Goal: Transaction & Acquisition: Purchase product/service

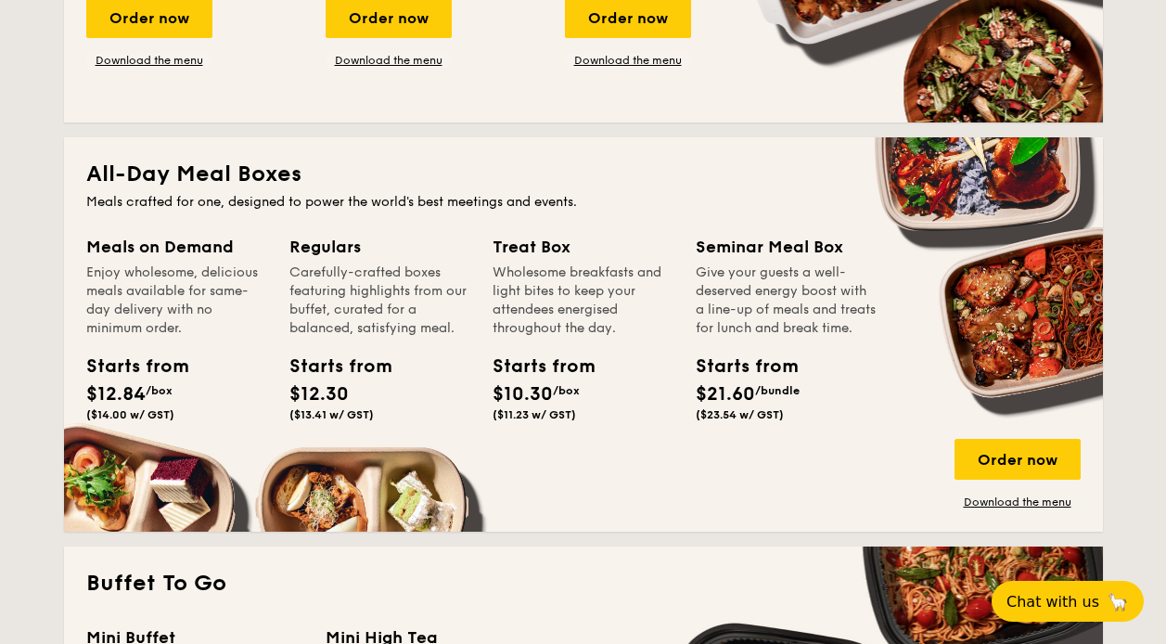
scroll to position [835, 0]
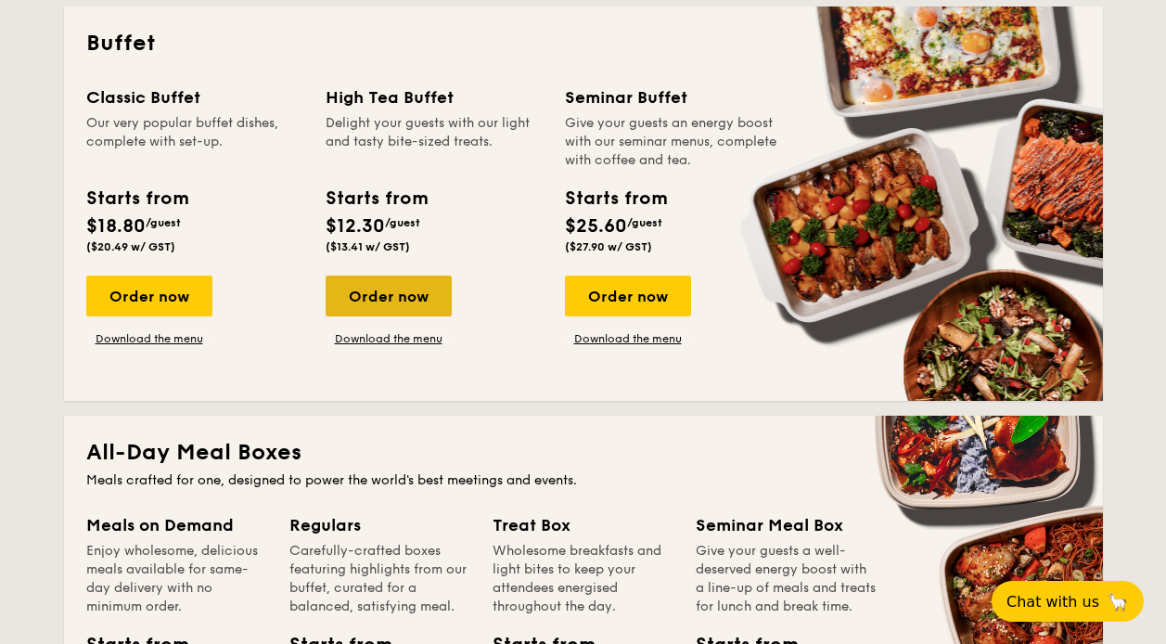
click at [416, 304] on div "Order now" at bounding box center [389, 296] width 126 height 41
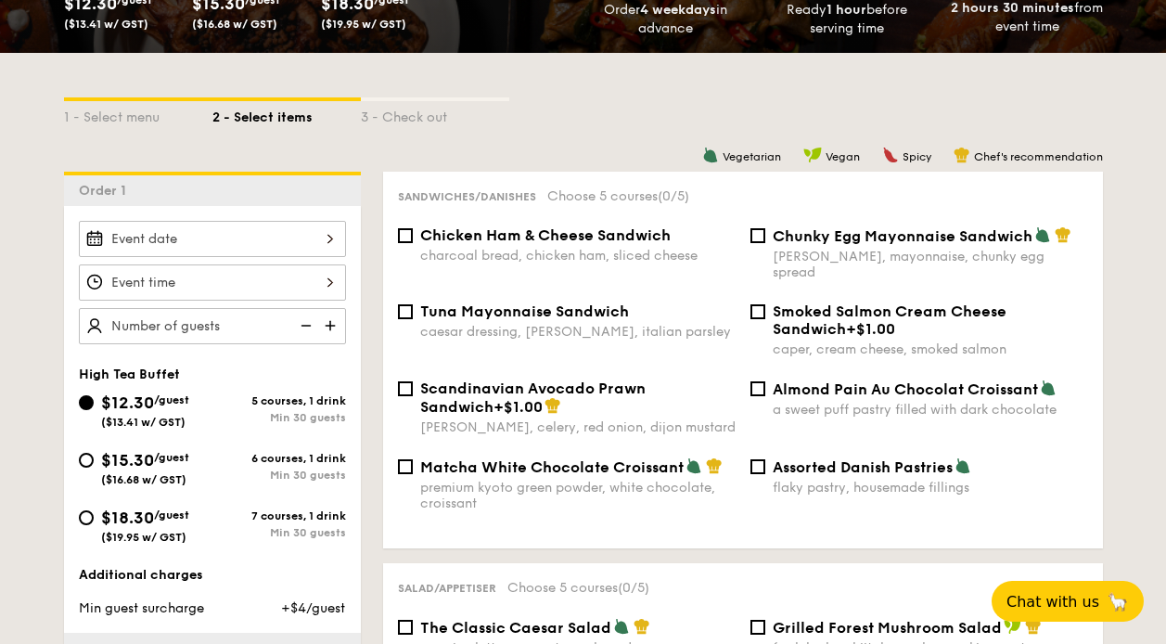
scroll to position [367, 0]
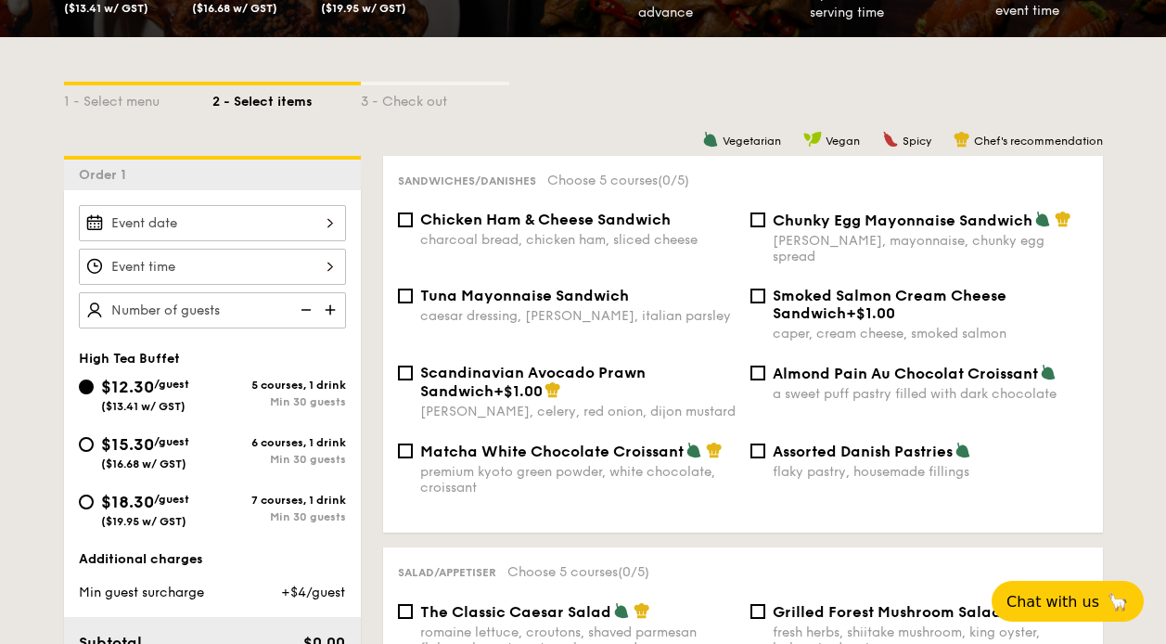
click at [289, 246] on div at bounding box center [212, 266] width 267 height 123
click at [293, 234] on input "$12.30 /guest ($13.41 w/ GST)" at bounding box center [212, 223] width 267 height 36
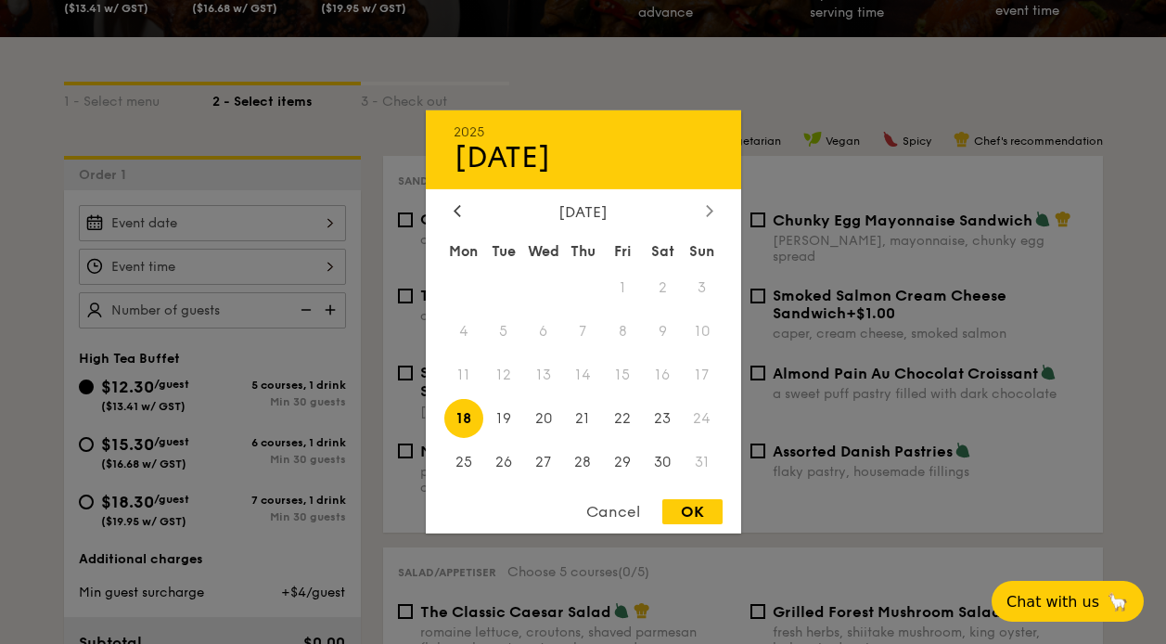
click at [704, 210] on div at bounding box center [709, 212] width 17 height 18
click at [620, 279] on span "5" at bounding box center [623, 288] width 40 height 40
click at [159, 260] on div at bounding box center [583, 322] width 1166 height 644
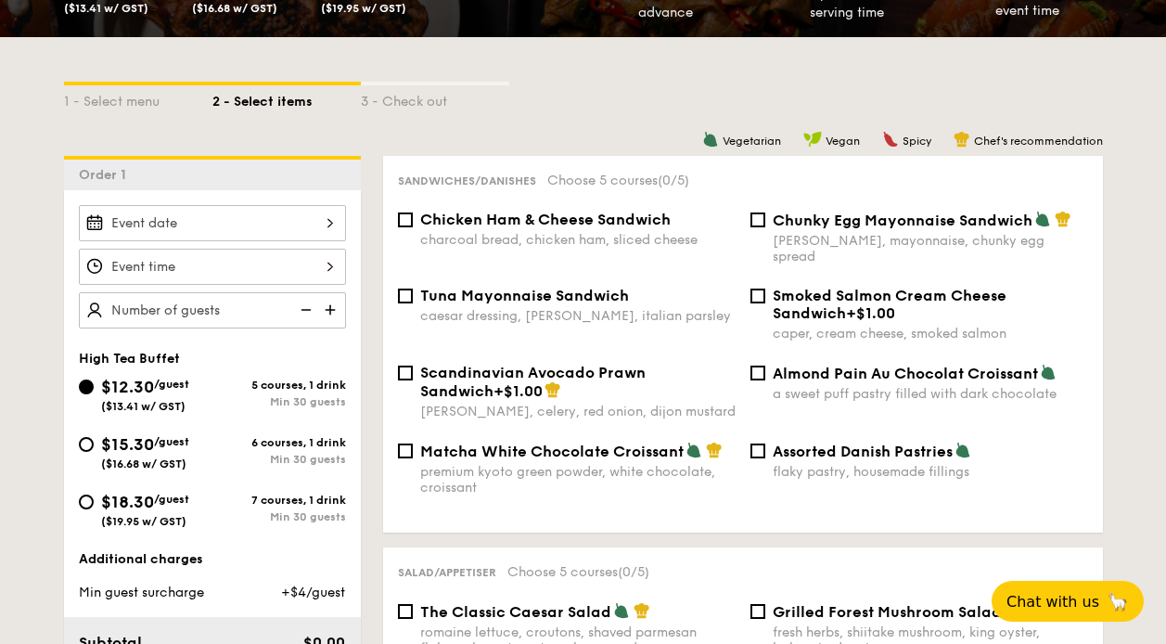
click at [322, 265] on input "$12.30 /guest ($13.41 w/ GST)" at bounding box center [212, 267] width 267 height 36
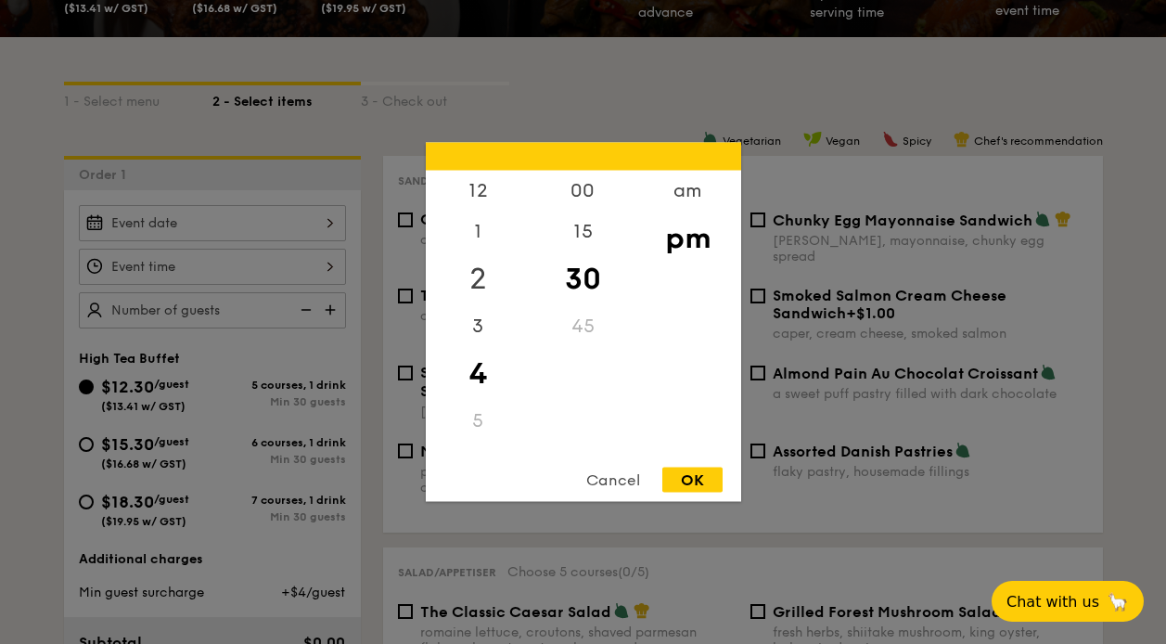
click at [472, 278] on div "2" at bounding box center [478, 279] width 105 height 54
click at [694, 447] on div "am pm" at bounding box center [687, 312] width 105 height 283
click at [592, 199] on div "00" at bounding box center [583, 198] width 105 height 54
click at [703, 468] on div "OK" at bounding box center [692, 480] width 60 height 25
type input "2:00PM"
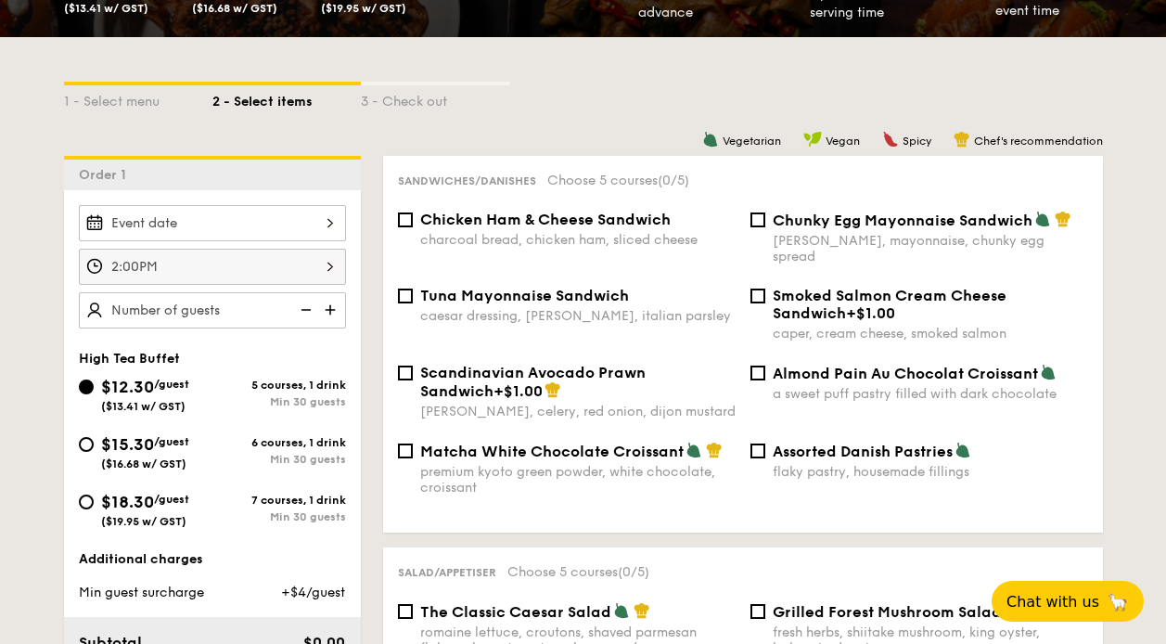
click at [228, 326] on input "text" at bounding box center [212, 310] width 267 height 36
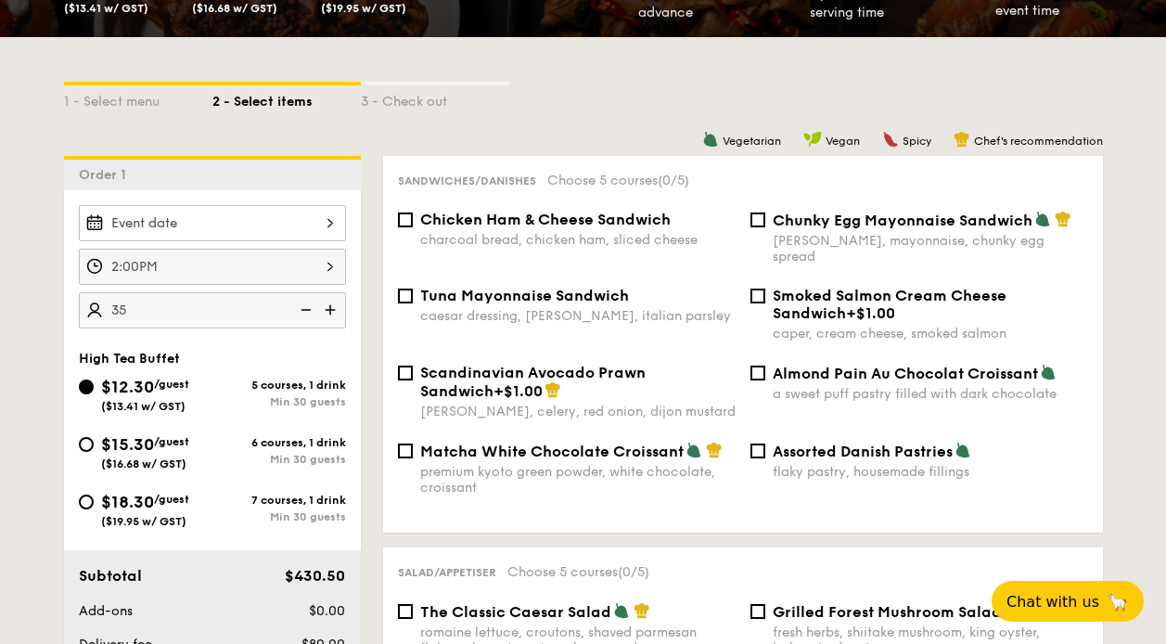
click at [215, 308] on input "35" at bounding box center [212, 310] width 267 height 36
type input "35 guests"
click at [163, 446] on span "/guest" at bounding box center [171, 441] width 35 height 13
click at [94, 446] on input "$15.30 /guest ($16.68 w/ GST) 6 courses, 1 drink Min 30 guests" at bounding box center [86, 444] width 15 height 15
radio input "true"
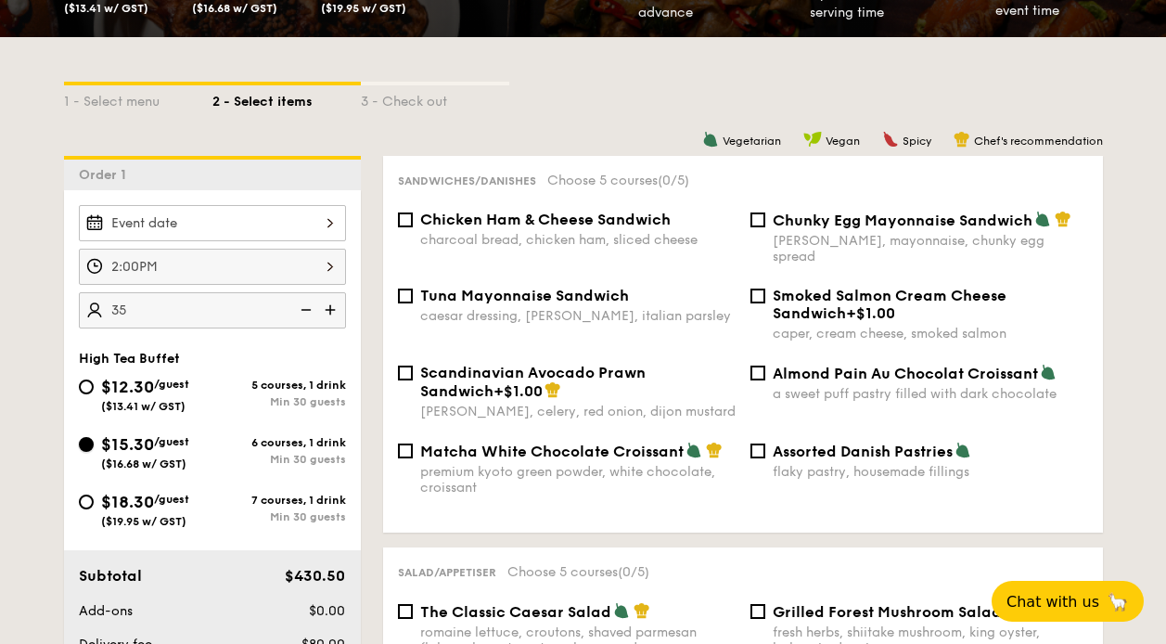
radio input "true"
click at [118, 447] on span "$15.30" at bounding box center [127, 444] width 53 height 20
click at [94, 447] on input "$15.30 /guest ($16.68 w/ GST) 6 courses, 1 drink Min 30 guests" at bounding box center [86, 444] width 15 height 15
click at [407, 219] on input "Chicken Ham & Cheese Sandwich charcoal bread, chicken ham, sliced cheese" at bounding box center [405, 219] width 15 height 15
checkbox input "true"
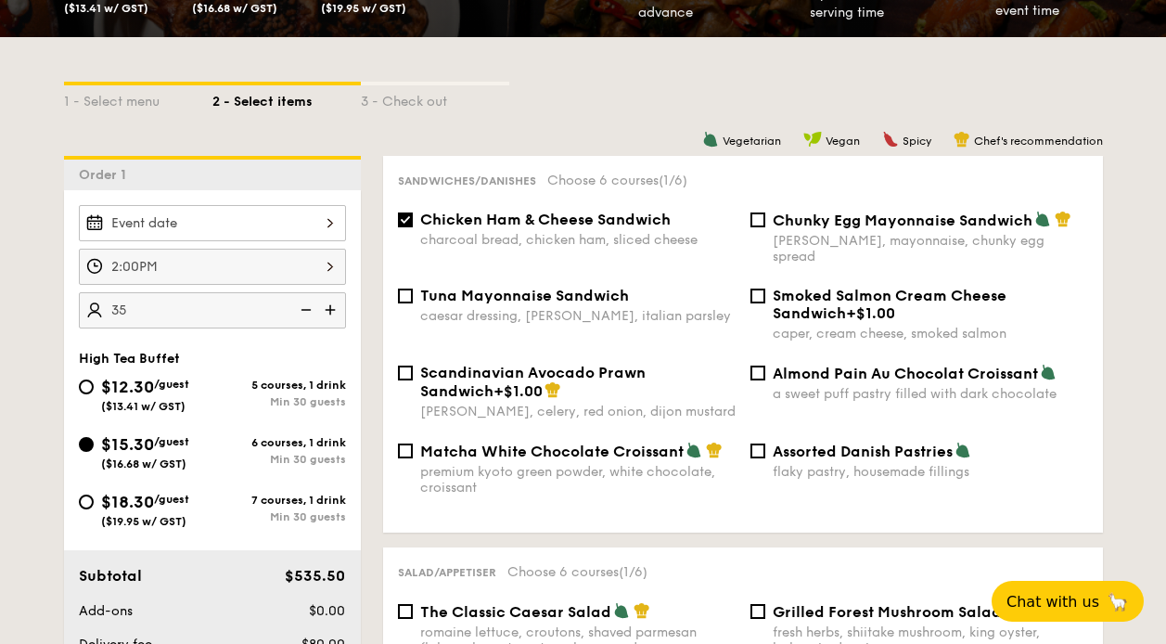
click at [414, 222] on div "Chicken Ham & Cheese Sandwich charcoal bread, chicken ham, sliced cheese" at bounding box center [567, 229] width 352 height 37
click at [750, 216] on input "Chunky Egg Mayonnaise Sandwich dijon mustard, mayonnaise, chunky egg spread" at bounding box center [757, 219] width 15 height 15
checkbox input "true"
click at [407, 222] on input "Chicken Ham & Cheese Sandwich charcoal bread, chicken ham, sliced cheese" at bounding box center [405, 219] width 15 height 15
checkbox input "false"
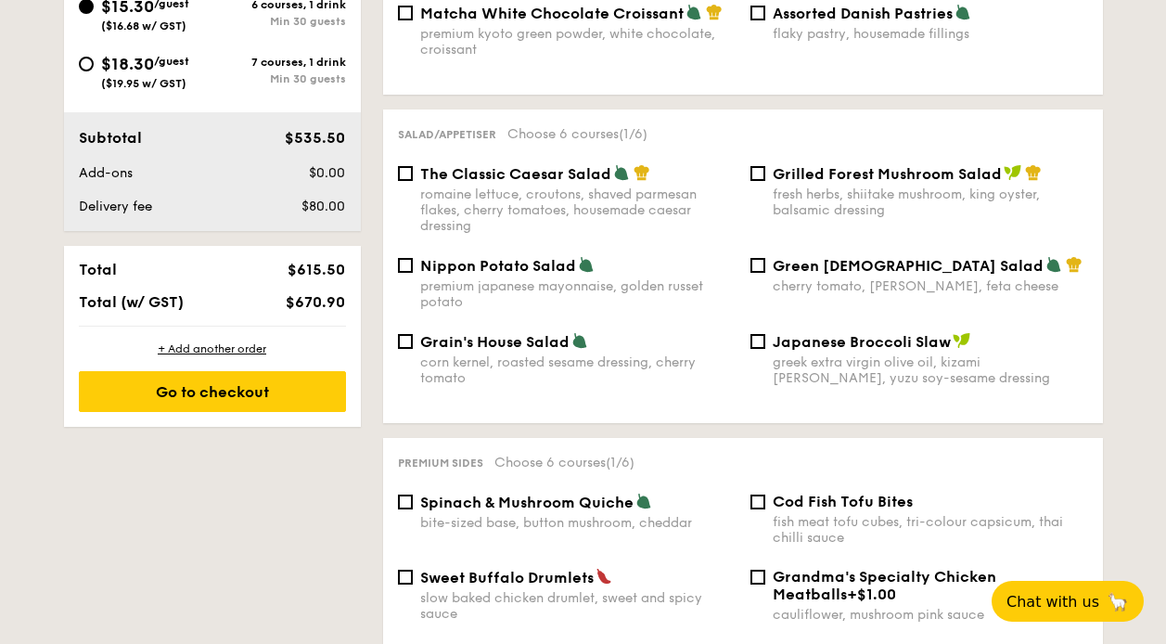
scroll to position [920, 0]
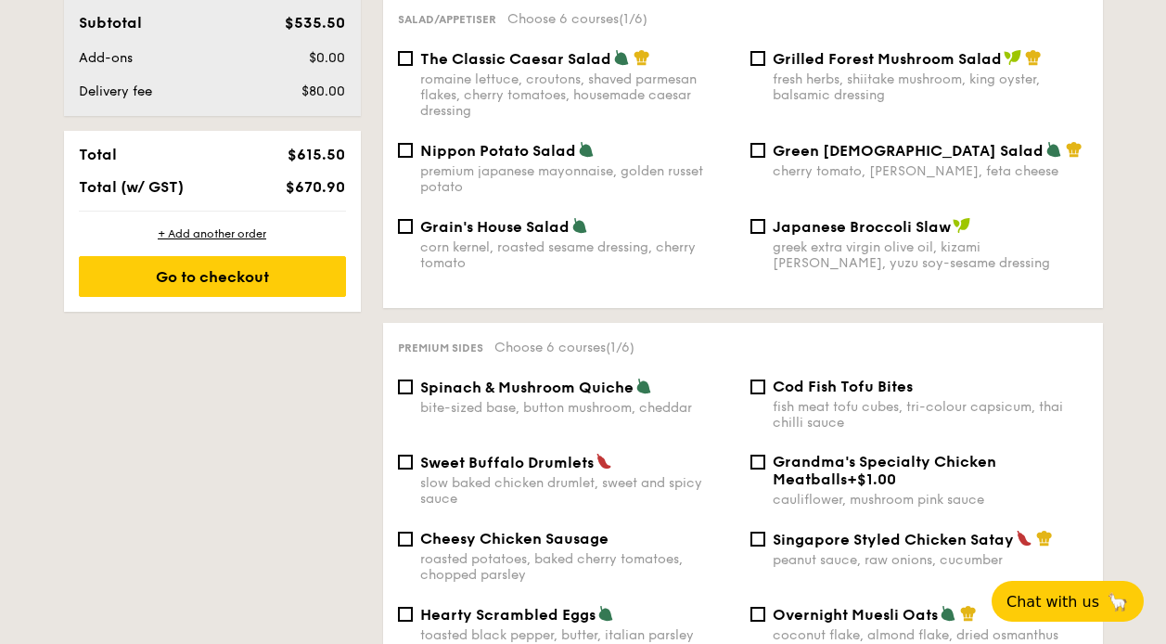
click at [549, 378] on span "Spinach & Mushroom Quiche" at bounding box center [526, 387] width 213 height 18
click at [413, 379] on input "Spinach & Mushroom Quiche bite-sized base, button mushroom, cheddar" at bounding box center [405, 386] width 15 height 15
checkbox input "true"
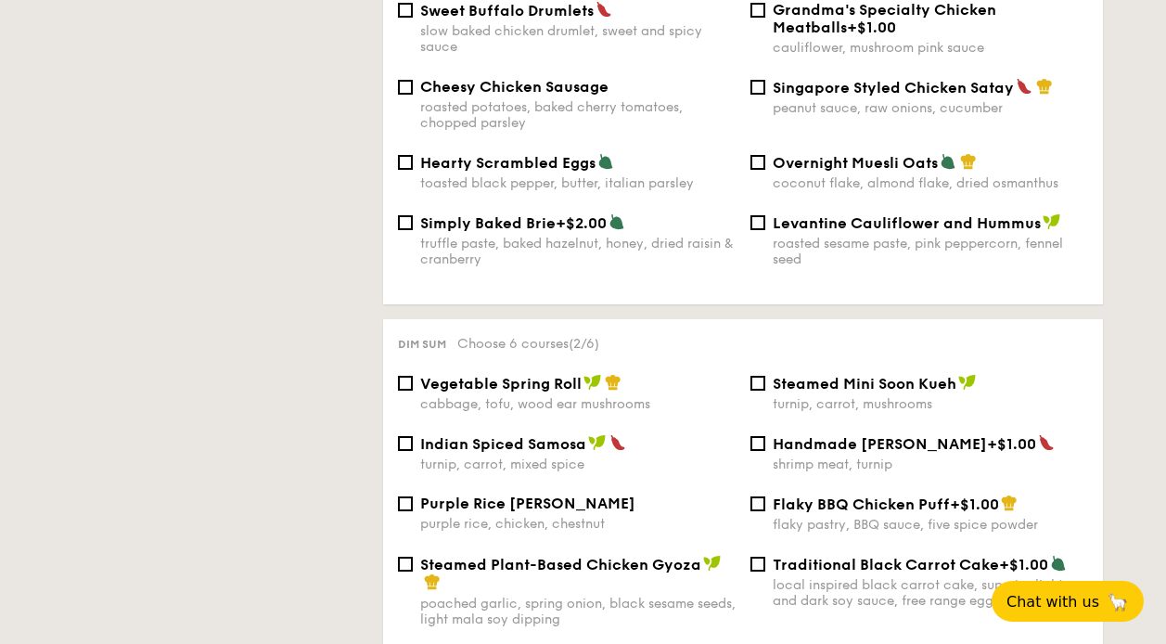
scroll to position [1380, 0]
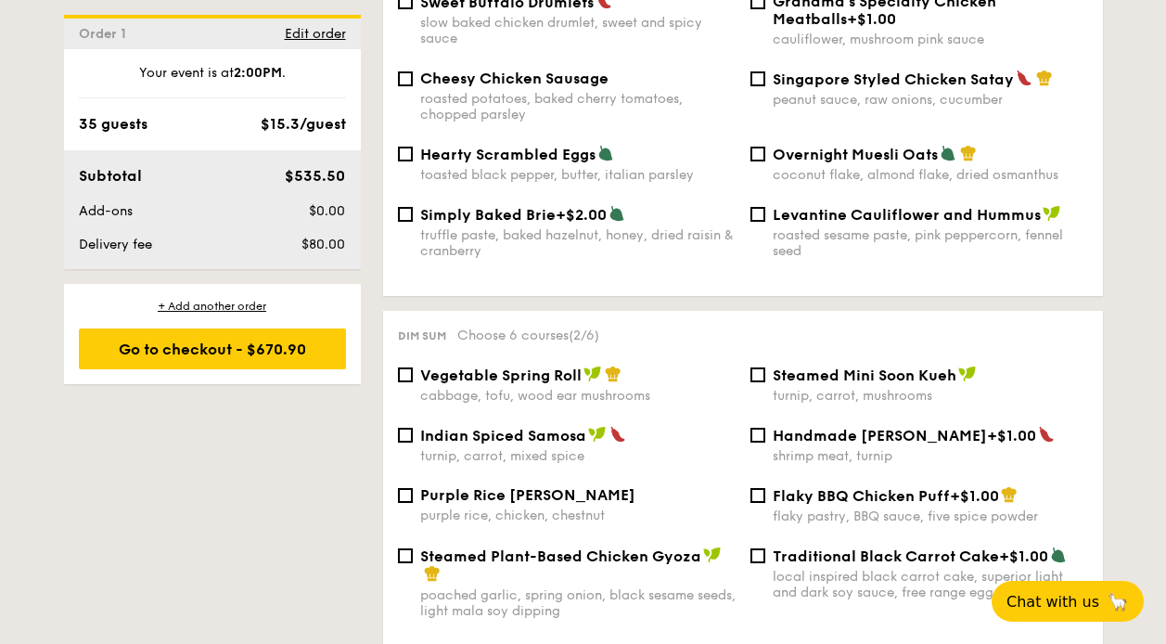
click at [489, 427] on span "Indian Spiced Samosa" at bounding box center [503, 436] width 166 height 18
click at [413, 428] on input "Indian Spiced Samosa turnip, carrot, mixed spice" at bounding box center [405, 435] width 15 height 15
checkbox input "true"
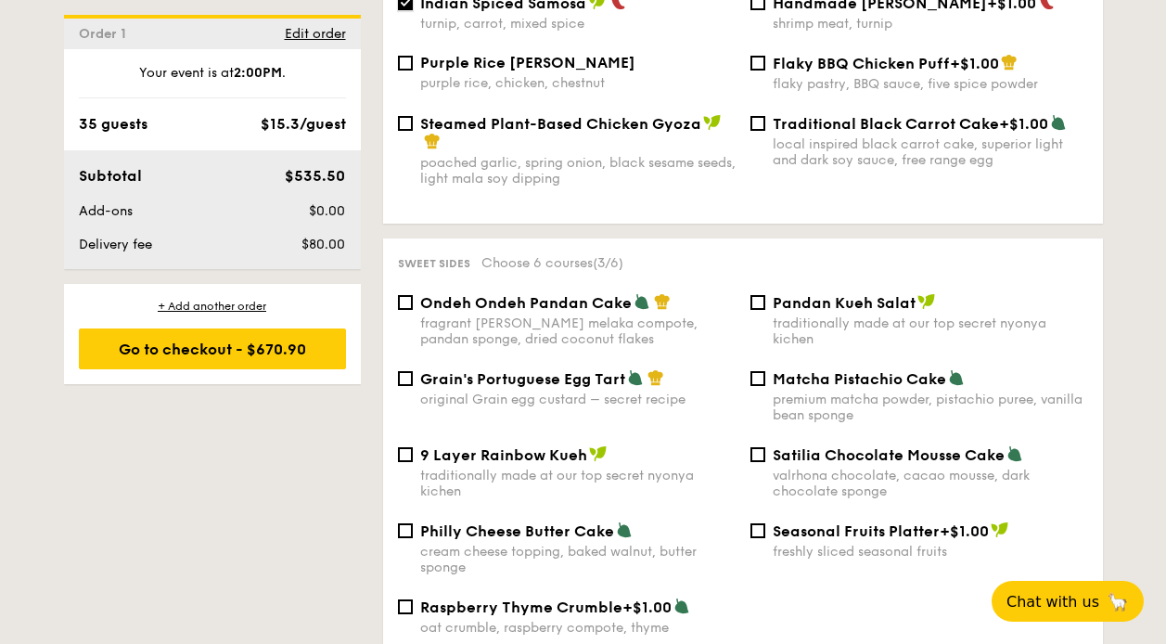
scroll to position [1840, 0]
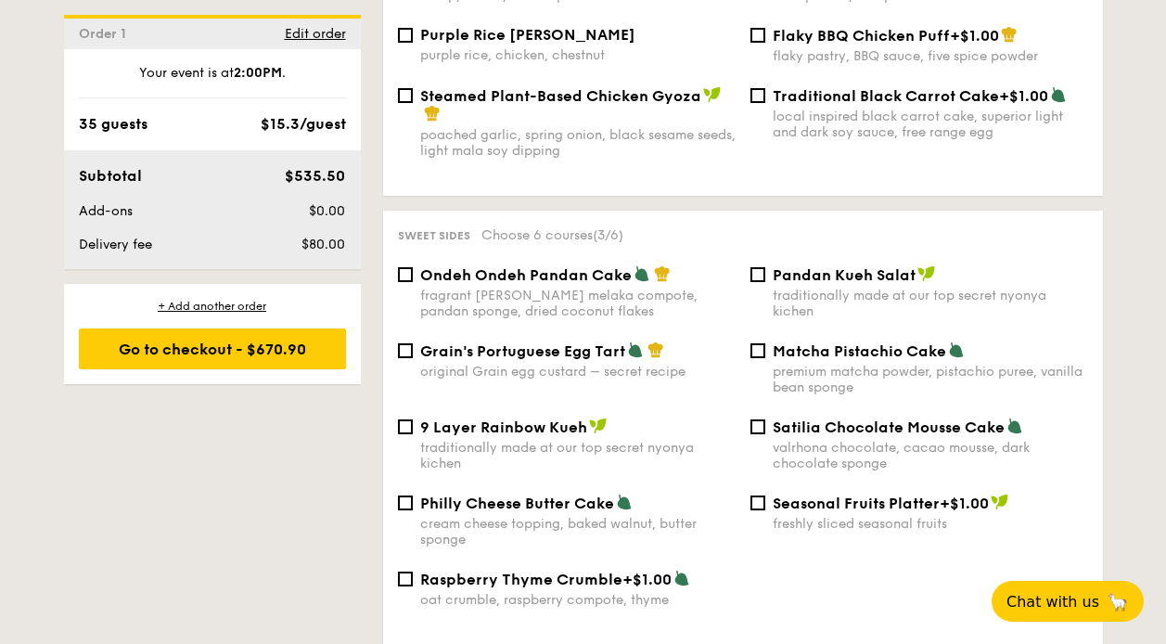
click at [464, 342] on span "Grain's Portuguese Egg Tart" at bounding box center [522, 351] width 205 height 18
click at [413, 343] on input "Grain's Portuguese Egg Tart original Grain egg custard – secret recipe" at bounding box center [405, 350] width 15 height 15
checkbox input "true"
click at [782, 342] on span "Matcha Pistachio Cake" at bounding box center [859, 351] width 173 height 18
click at [765, 343] on input "Matcha Pistachio Cake premium matcha powder, pistachio puree, vanilla bean spon…" at bounding box center [757, 350] width 15 height 15
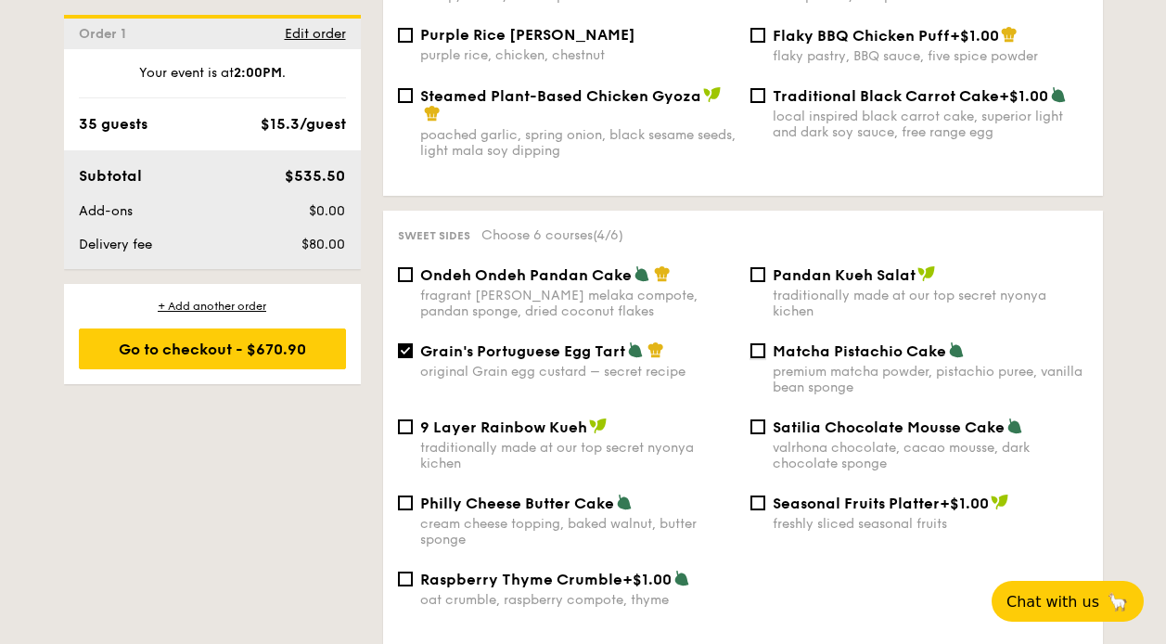
checkbox input "true"
click at [775, 266] on span "Pandan Kueh Salat" at bounding box center [844, 275] width 143 height 18
click at [765, 267] on input "Pandan Kueh Salat traditionally made at our top secret nyonya kichen" at bounding box center [757, 274] width 15 height 15
click at [754, 243] on div "Sweet sides Choose 6 courses (6/6) Ondeh Ondeh Pandan Cake fragrant [PERSON_NAM…" at bounding box center [743, 428] width 720 height 434
click at [757, 267] on input "Pandan Kueh Salat traditionally made at our top secret nyonya kichen" at bounding box center [757, 274] width 15 height 15
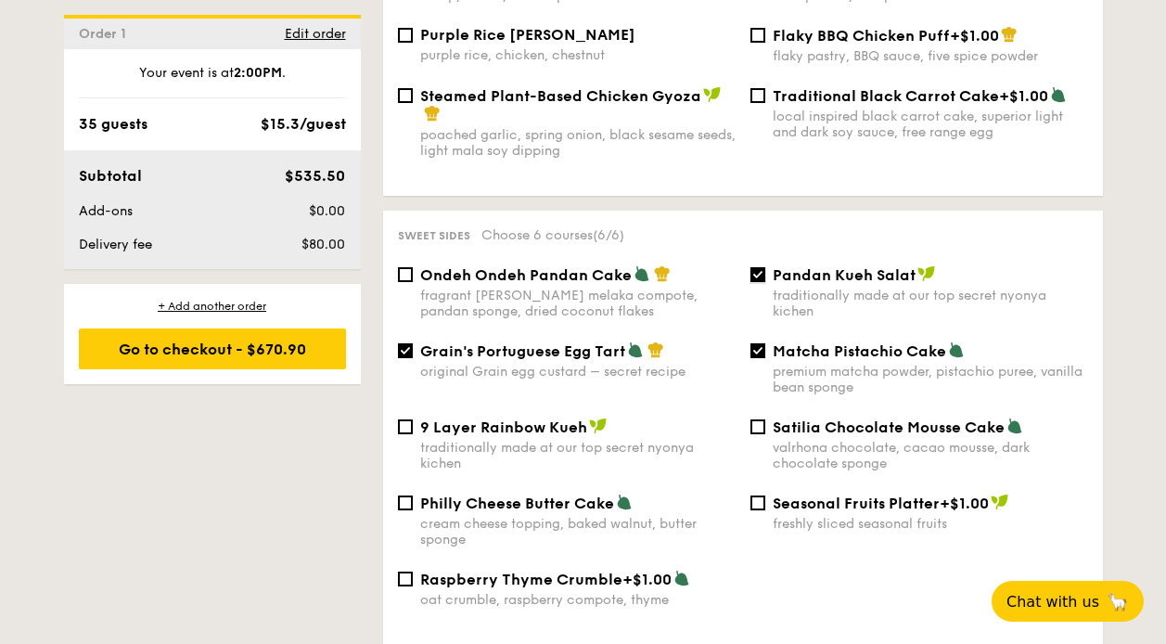
checkbox input "false"
click at [762, 426] on div "Satilia Chocolate Mousse Cake valrhona chocolate, cacao mousse, dark chocolate …" at bounding box center [919, 444] width 352 height 54
click at [759, 419] on input "Satilia Chocolate Mousse Cake valrhona chocolate, cacao mousse, dark chocolate …" at bounding box center [757, 426] width 15 height 15
checkbox input "true"
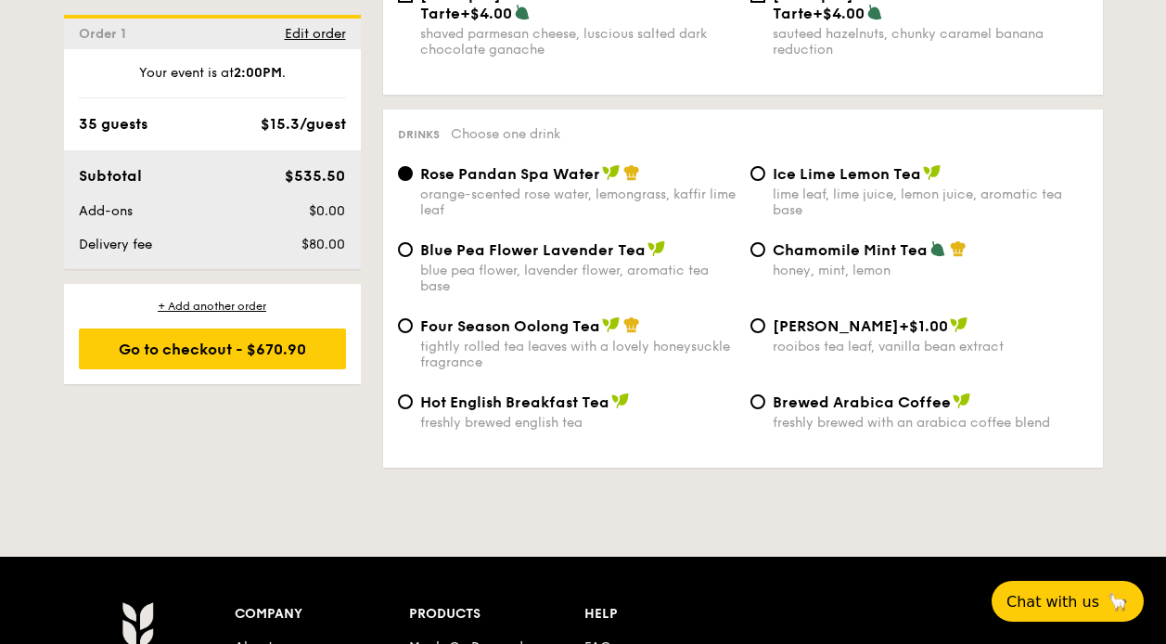
scroll to position [2944, 0]
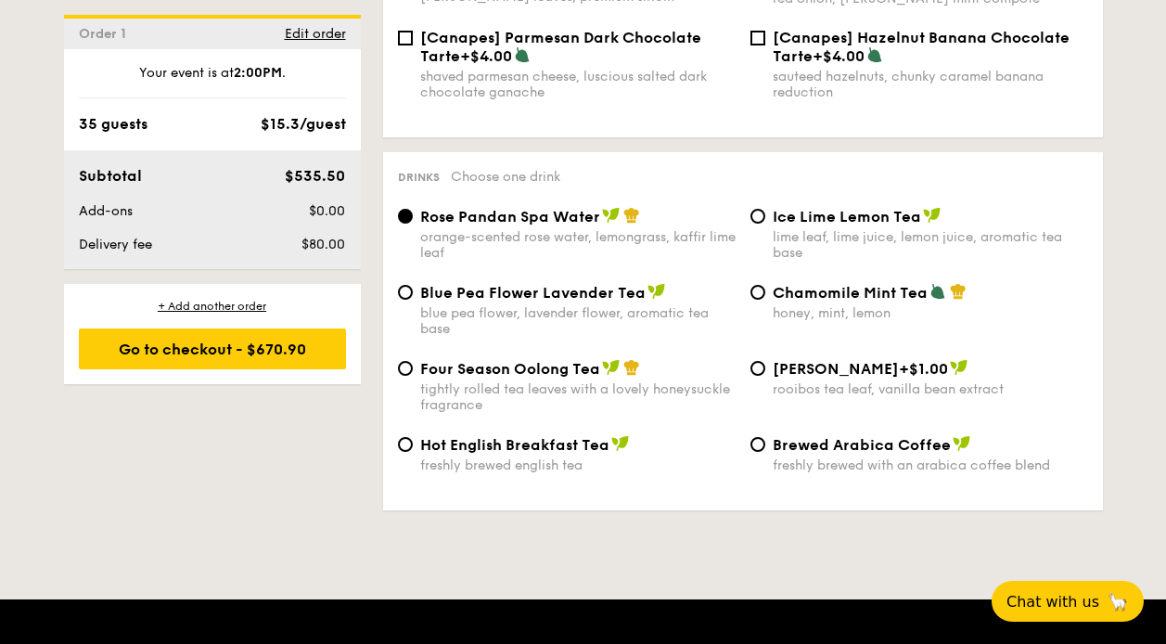
click at [449, 435] on div "Hot English Breakfast Tea" at bounding box center [577, 444] width 315 height 19
click at [413, 437] on input "Hot English Breakfast Tea freshly brewed english tea" at bounding box center [405, 444] width 15 height 15
radio input "true"
click at [748, 435] on div "Brewed Arabica Coffee freshly brewed with an arabica coffee blend" at bounding box center [919, 454] width 352 height 38
click at [755, 437] on input "Brewed Arabica Coffee freshly brewed with an arabica coffee blend" at bounding box center [757, 444] width 15 height 15
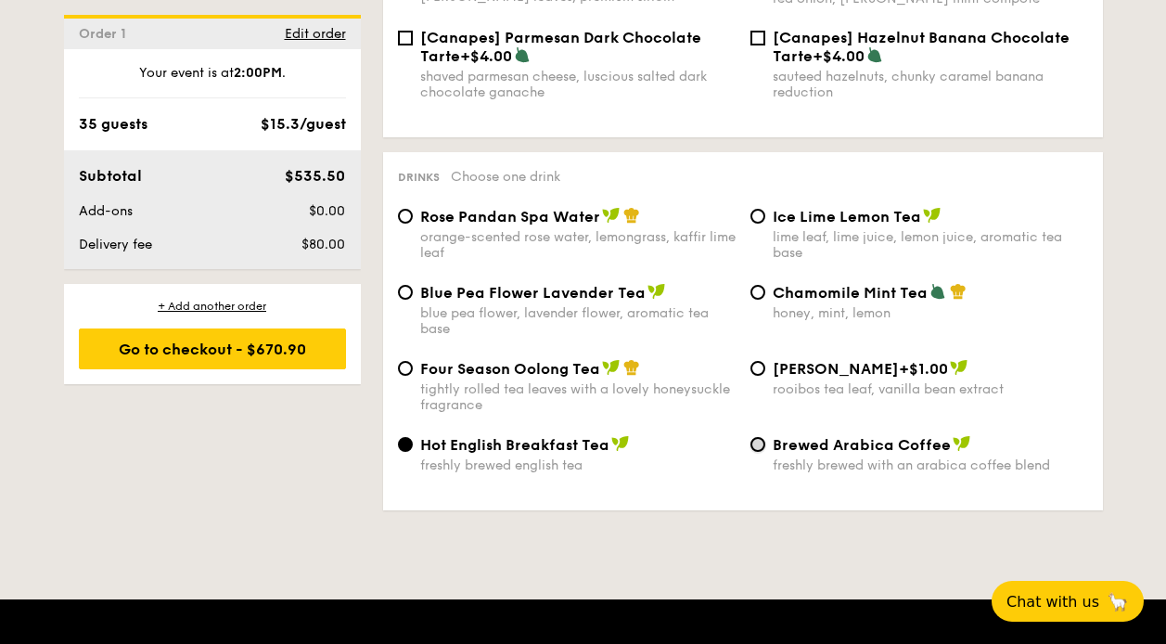
radio input "true"
click at [561, 436] on span "Hot English Breakfast Tea" at bounding box center [514, 445] width 189 height 18
click at [413, 437] on input "Hot English Breakfast Tea freshly brewed english tea" at bounding box center [405, 444] width 15 height 15
radio input "true"
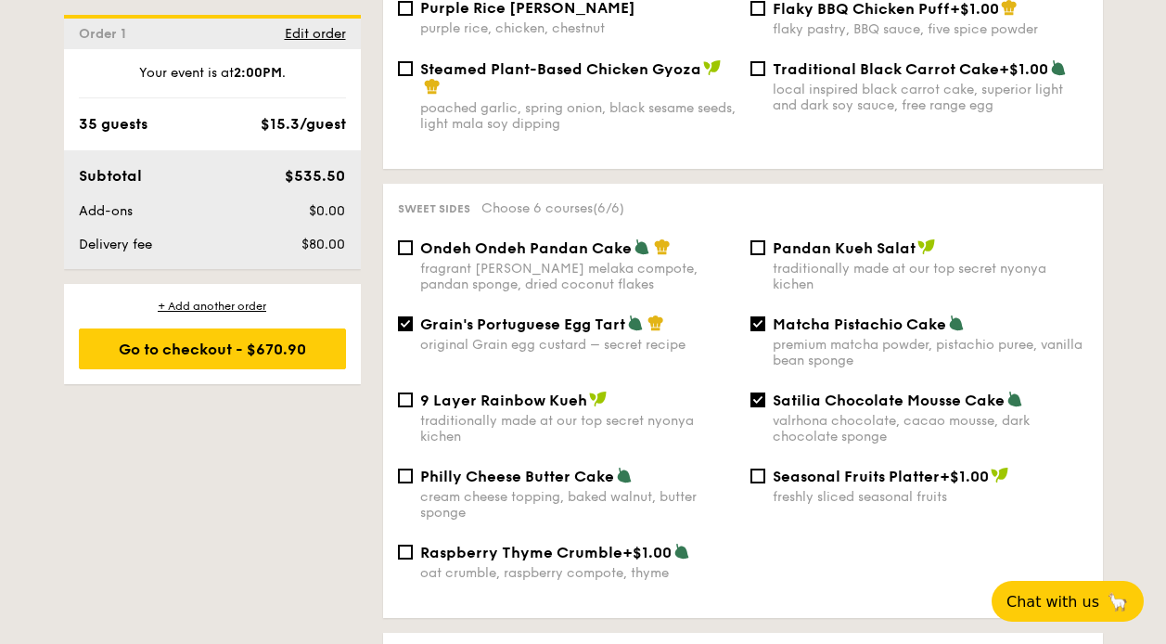
scroll to position [1656, 0]
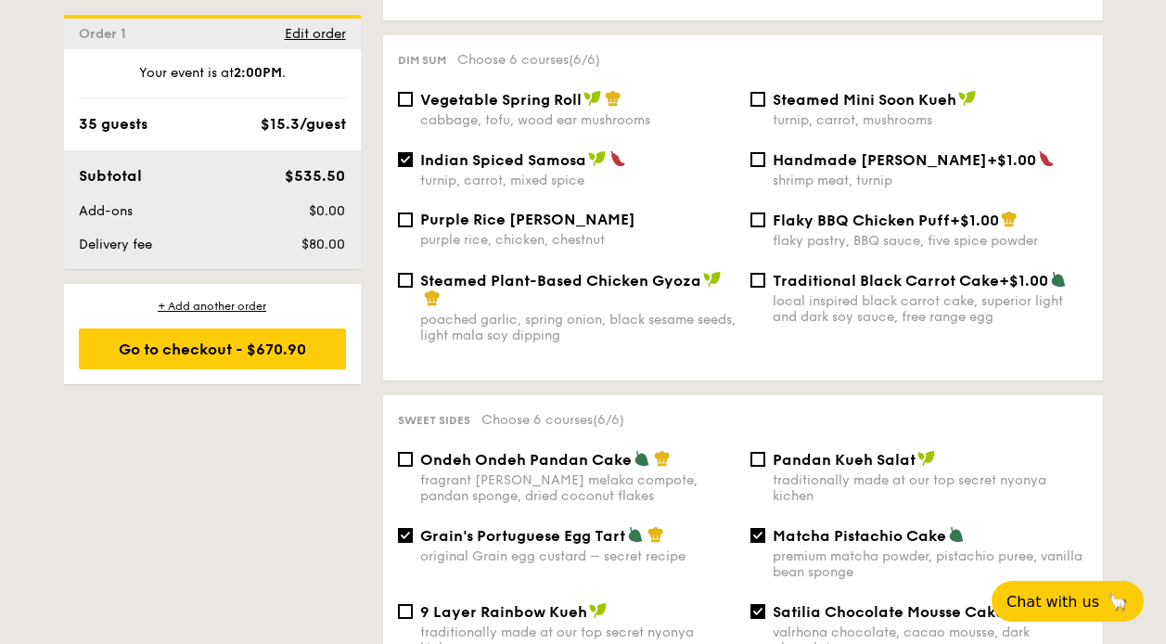
click at [434, 151] on span "Indian Spiced Samosa" at bounding box center [503, 160] width 166 height 18
click at [413, 152] on input "Indian Spiced Samosa turnip, carrot, mixed spice" at bounding box center [405, 159] width 15 height 15
checkbox input "false"
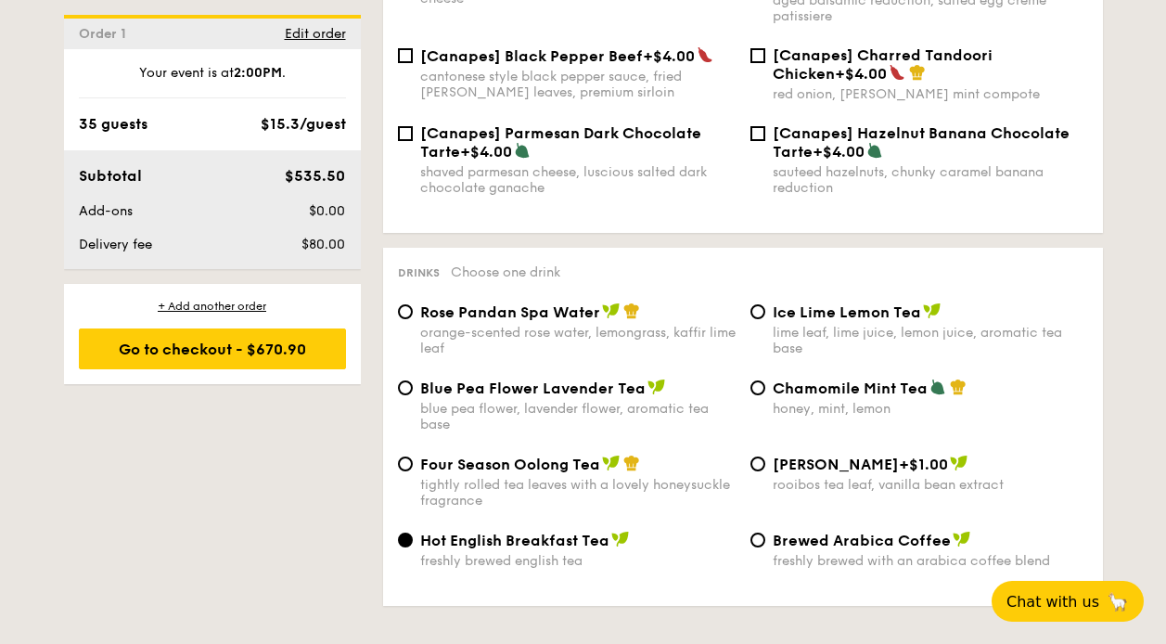
scroll to position [2832, 0]
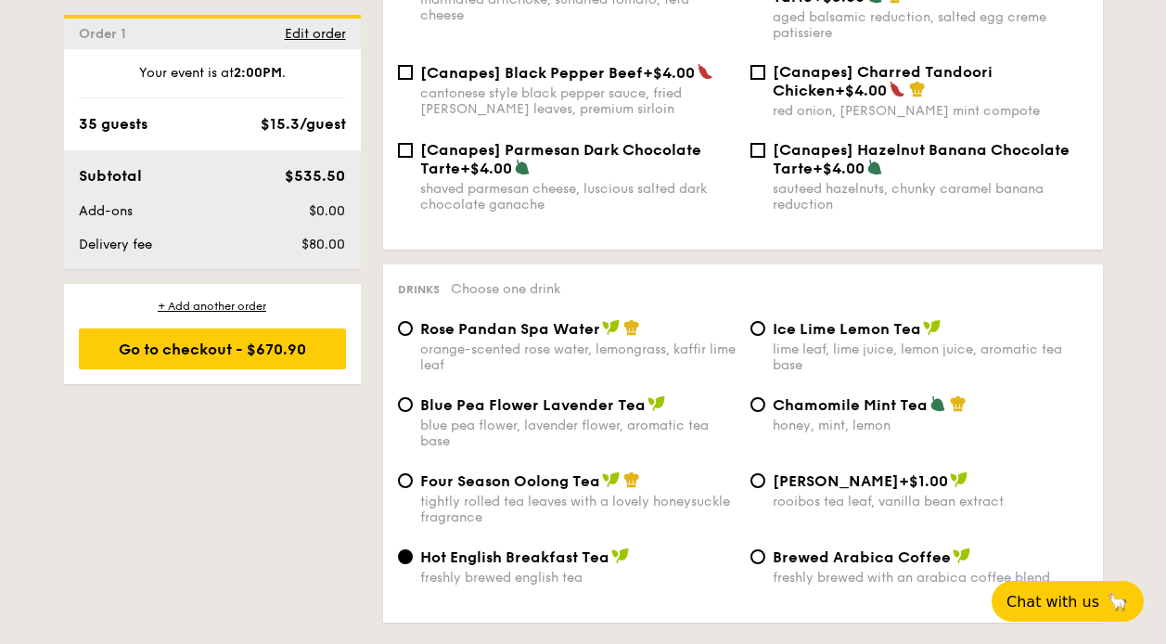
click at [410, 395] on div "Blue Pea Flower Lavender Tea blue pea flower, lavender flower, aromatic tea base" at bounding box center [567, 422] width 352 height 54
click at [395, 395] on div "Blue Pea Flower Lavender Tea blue pea flower, lavender flower, aromatic tea base" at bounding box center [567, 422] width 352 height 54
click at [404, 397] on input "Blue Pea Flower Lavender Tea blue pea flower, lavender flower, aromatic tea base" at bounding box center [405, 404] width 15 height 15
radio input "true"
click at [412, 568] on label "Hot English Breakfast Tea freshly brewed english tea" at bounding box center [567, 577] width 338 height 18
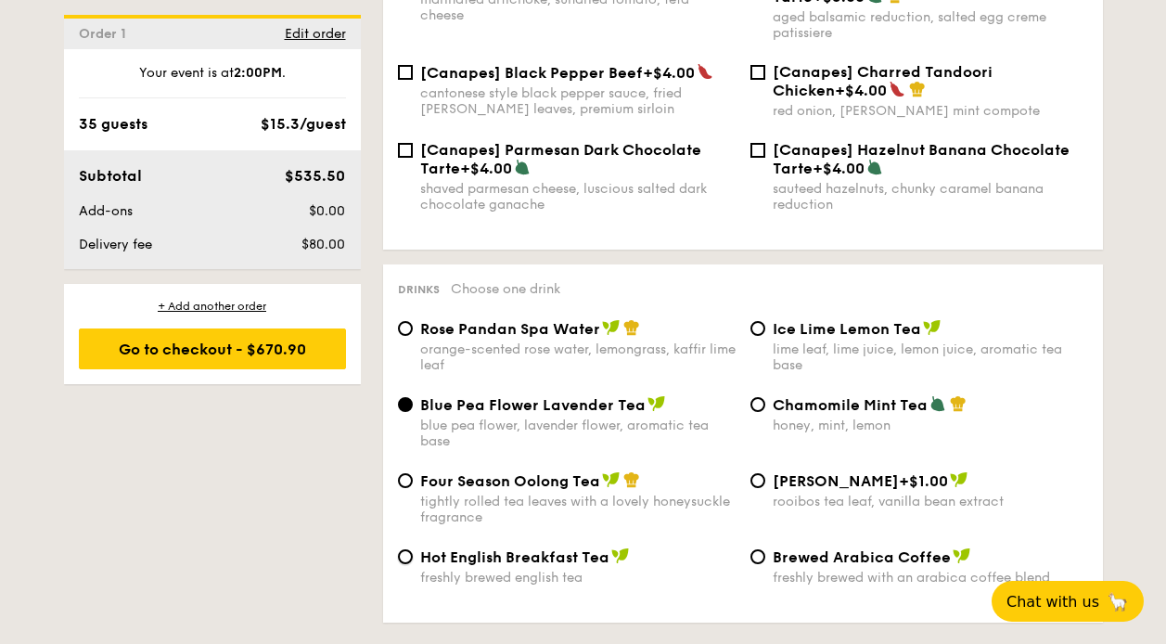
click at [412, 549] on input "Hot English Breakfast Tea freshly brewed english tea" at bounding box center [405, 556] width 15 height 15
radio input "true"
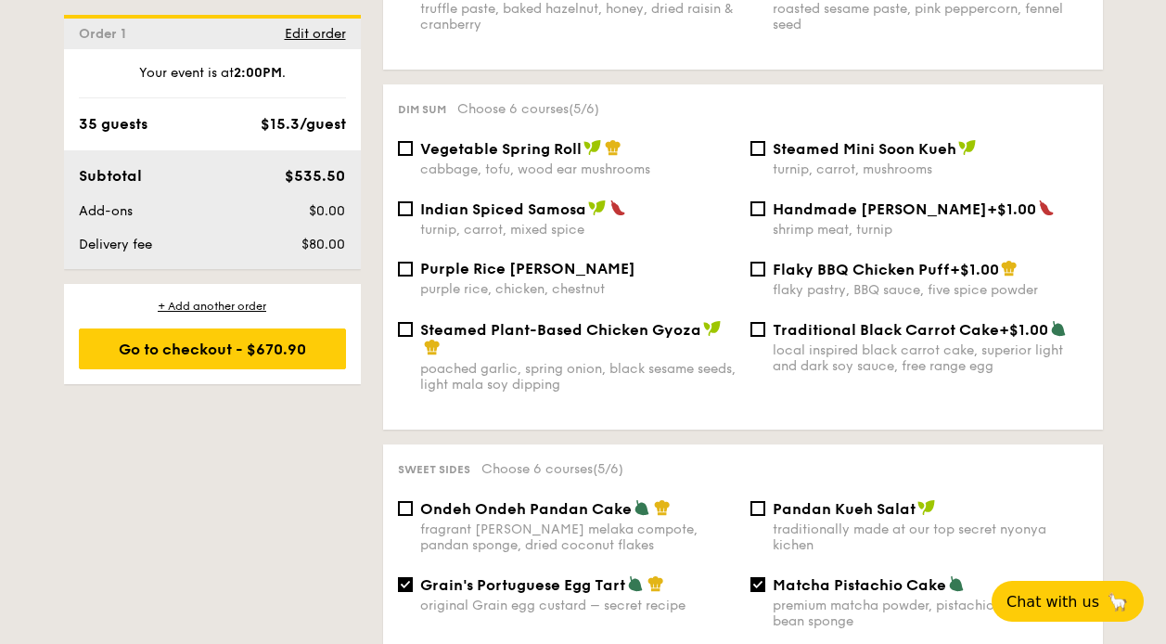
scroll to position [1635, 0]
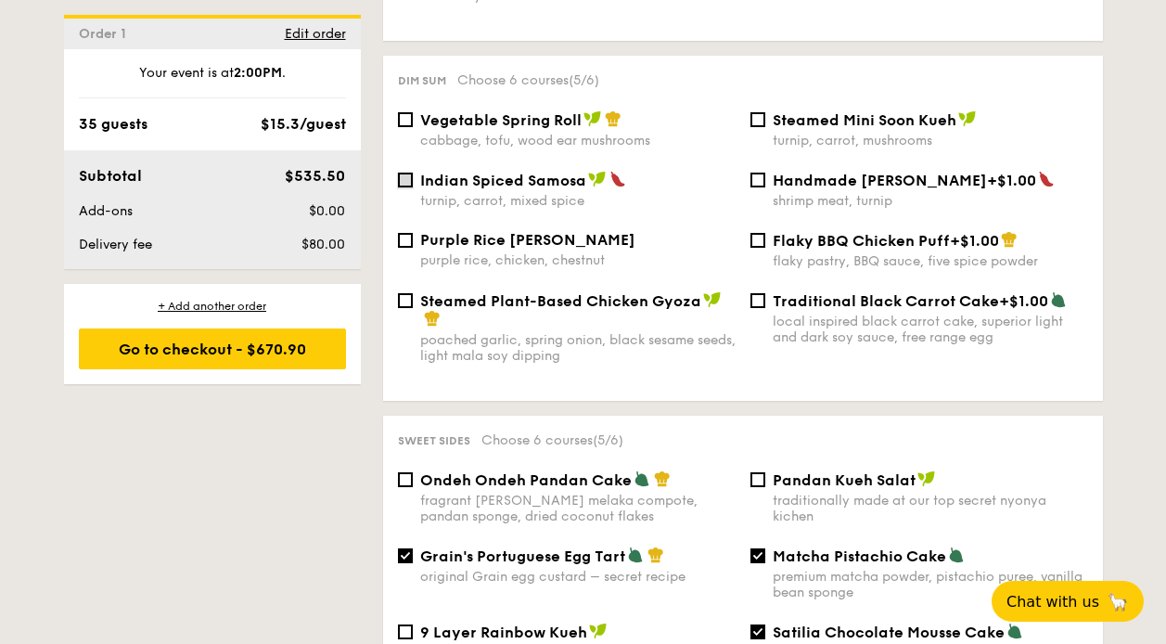
click at [403, 173] on input "Indian Spiced Samosa turnip, carrot, mixed spice" at bounding box center [405, 180] width 15 height 15
checkbox input "true"
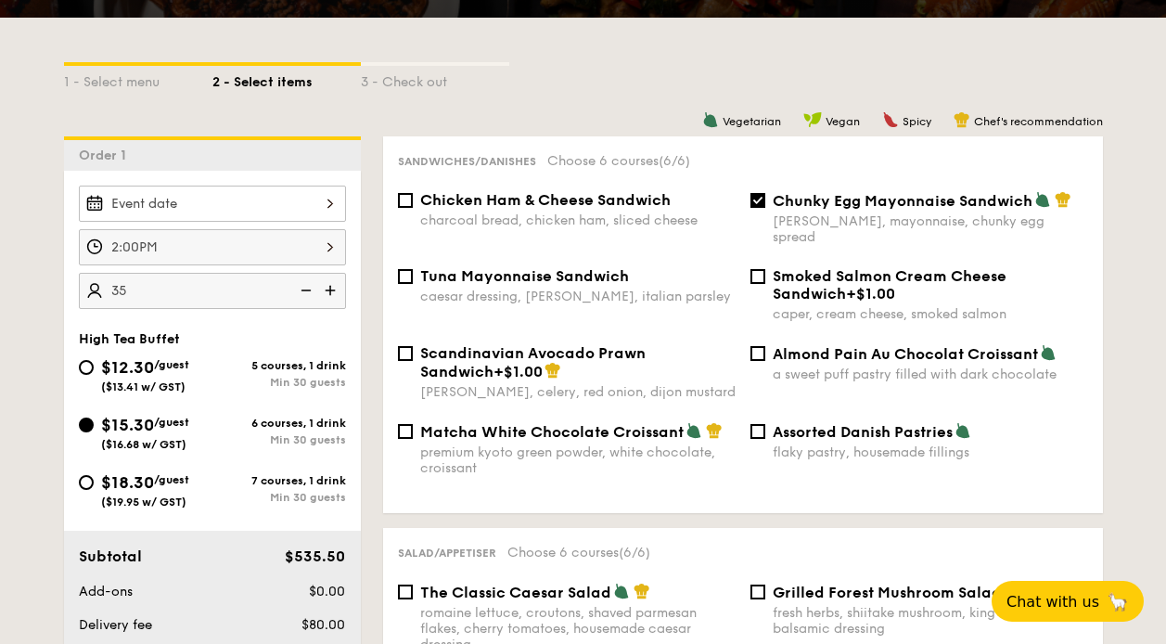
scroll to position [736, 0]
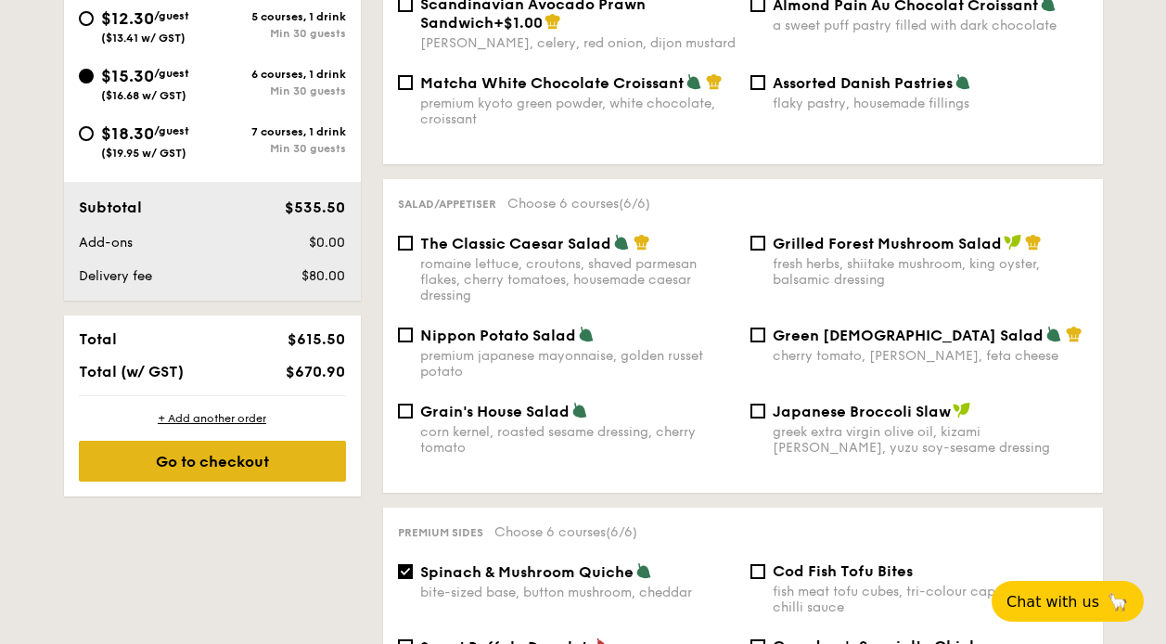
click at [295, 462] on div "Go to checkout" at bounding box center [212, 461] width 267 height 41
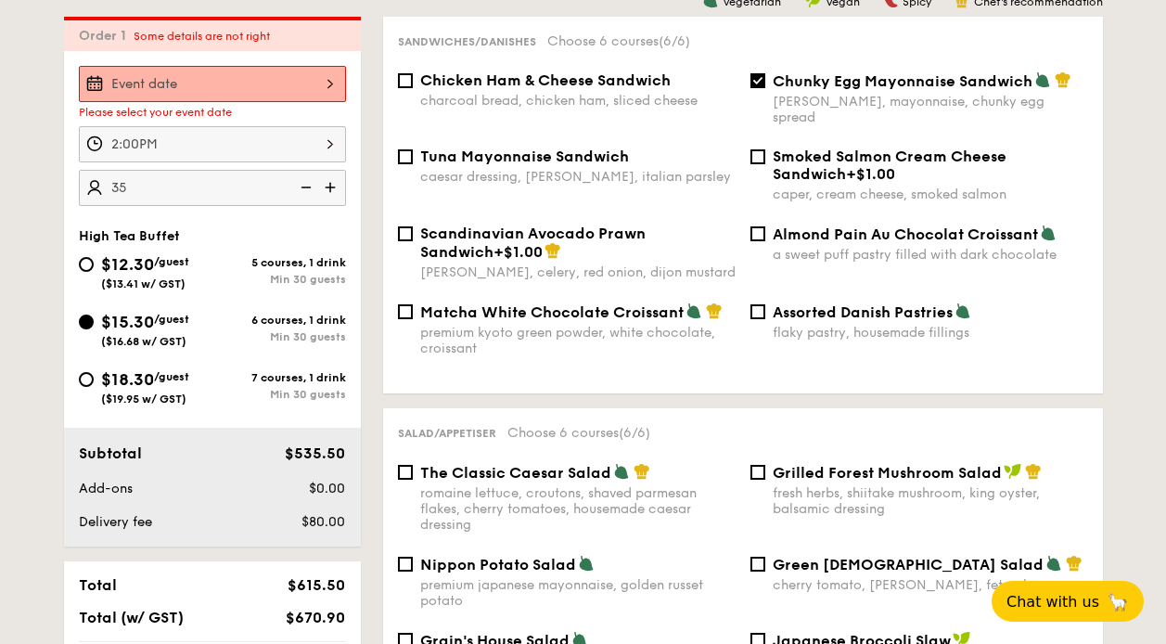
scroll to position [495, 0]
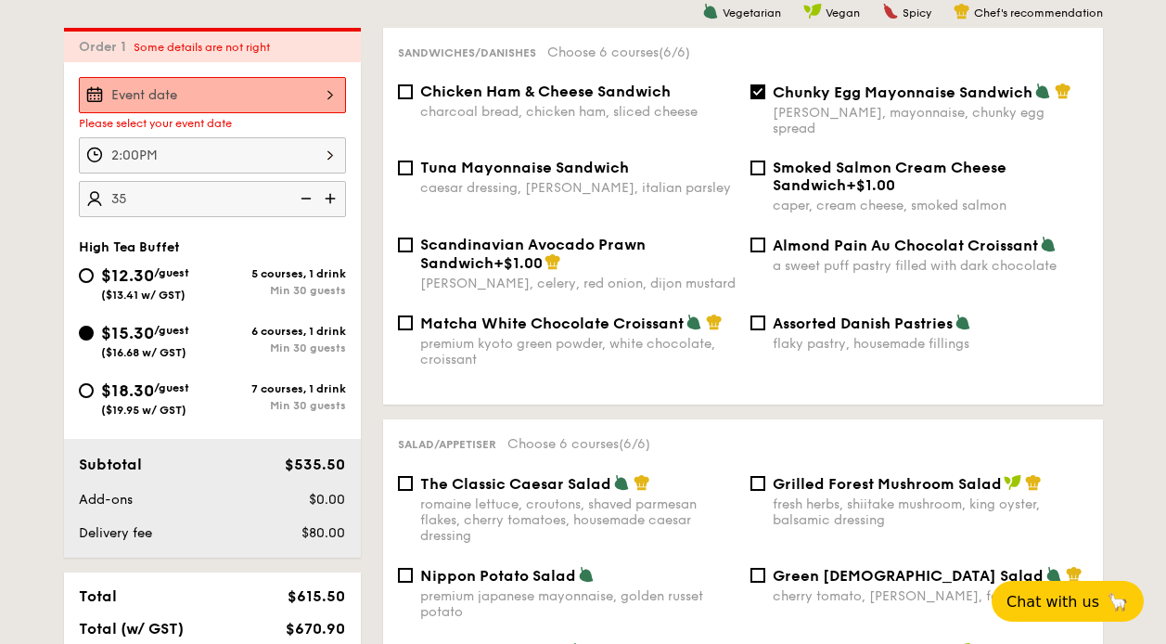
click at [263, 91] on input "$12.30 /guest ($13.41 w/ GST)" at bounding box center [212, 95] width 267 height 36
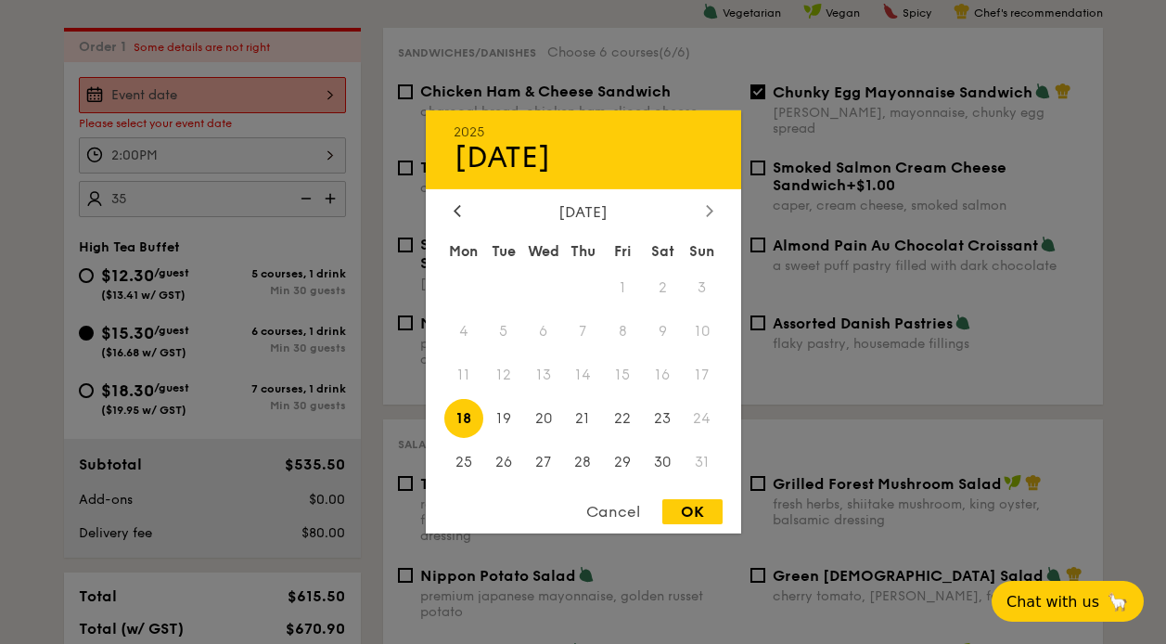
click at [712, 205] on div at bounding box center [709, 212] width 17 height 18
click at [630, 287] on span "5" at bounding box center [623, 288] width 40 height 40
click at [697, 508] on div "OK" at bounding box center [692, 511] width 60 height 25
type input "[DATE]"
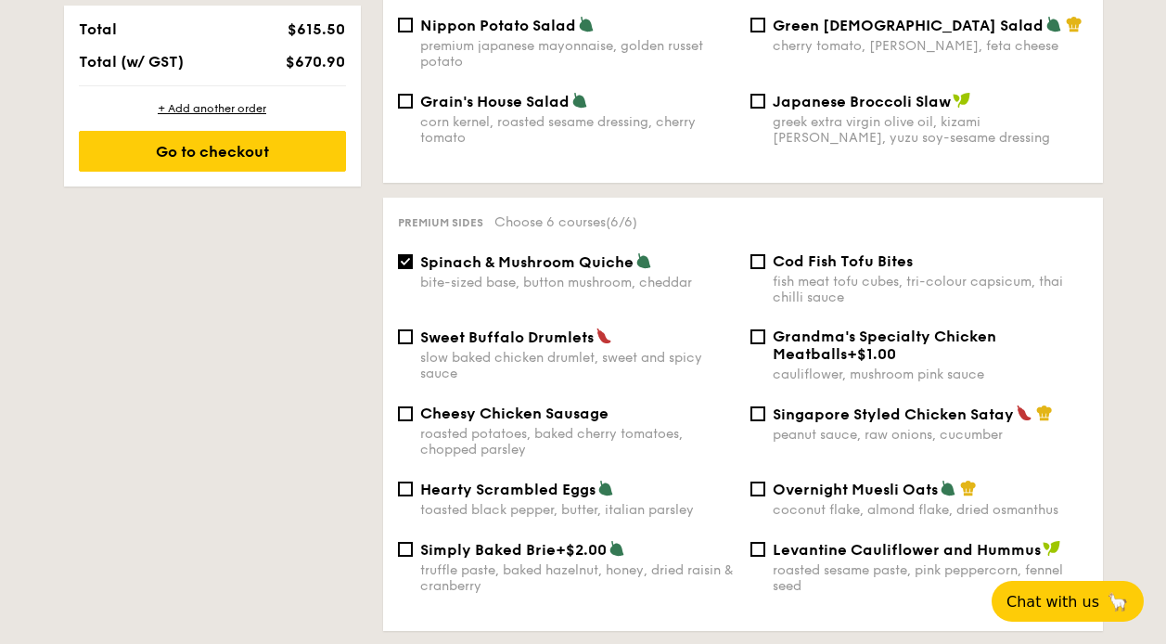
scroll to position [1046, 0]
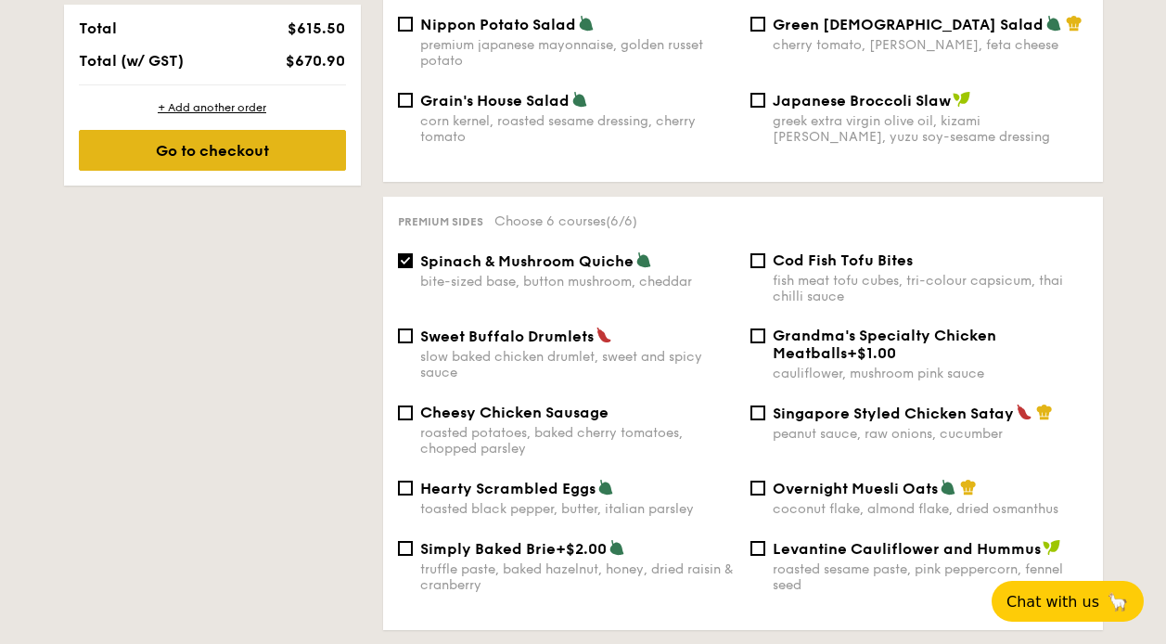
click at [245, 158] on div "Go to checkout" at bounding box center [212, 150] width 267 height 41
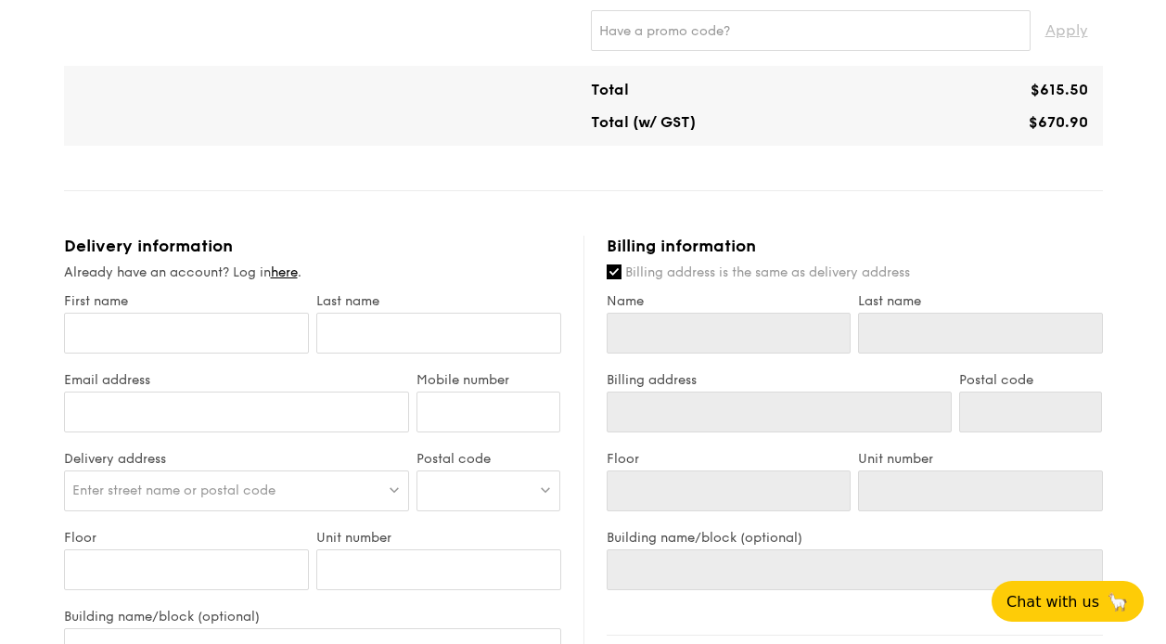
scroll to position [778, 0]
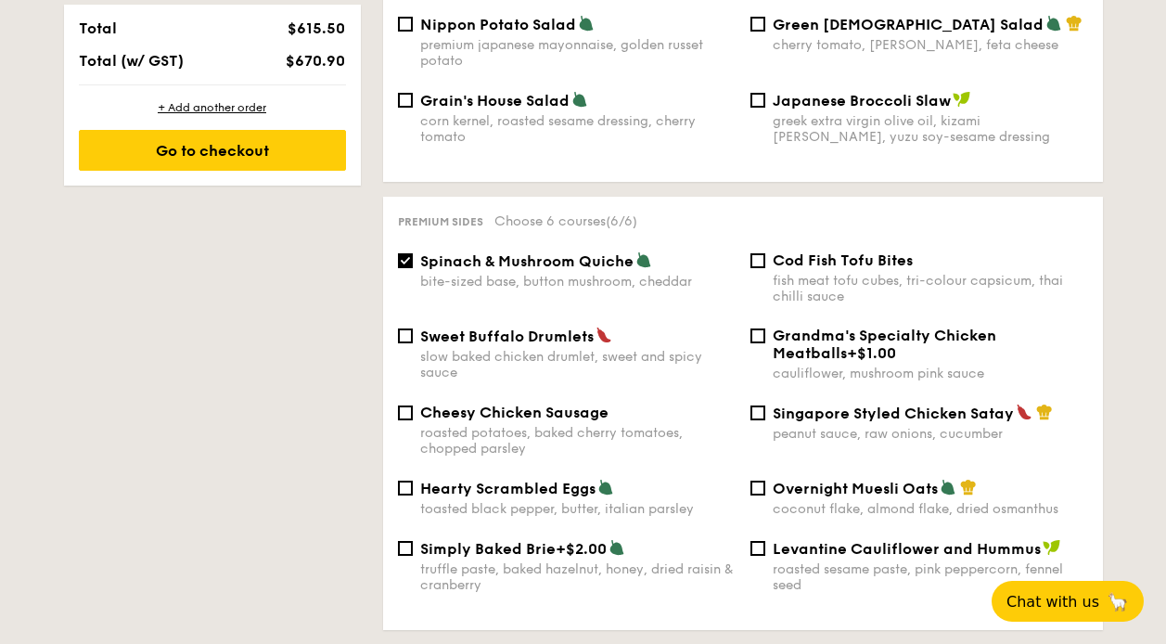
type input "30 guests"
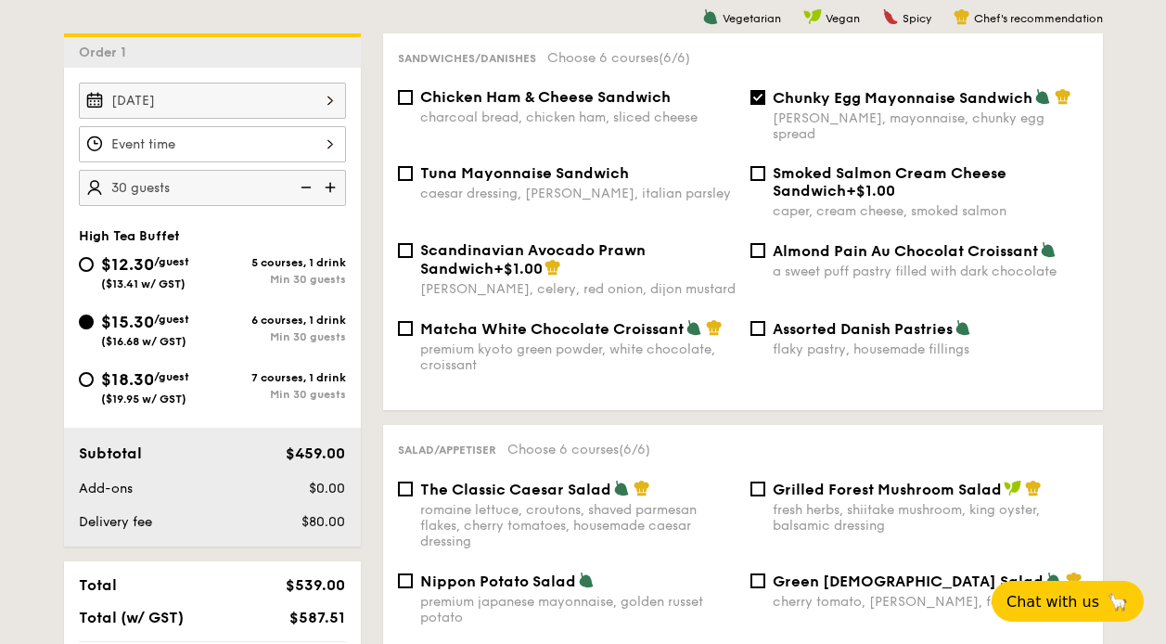
scroll to position [552, 0]
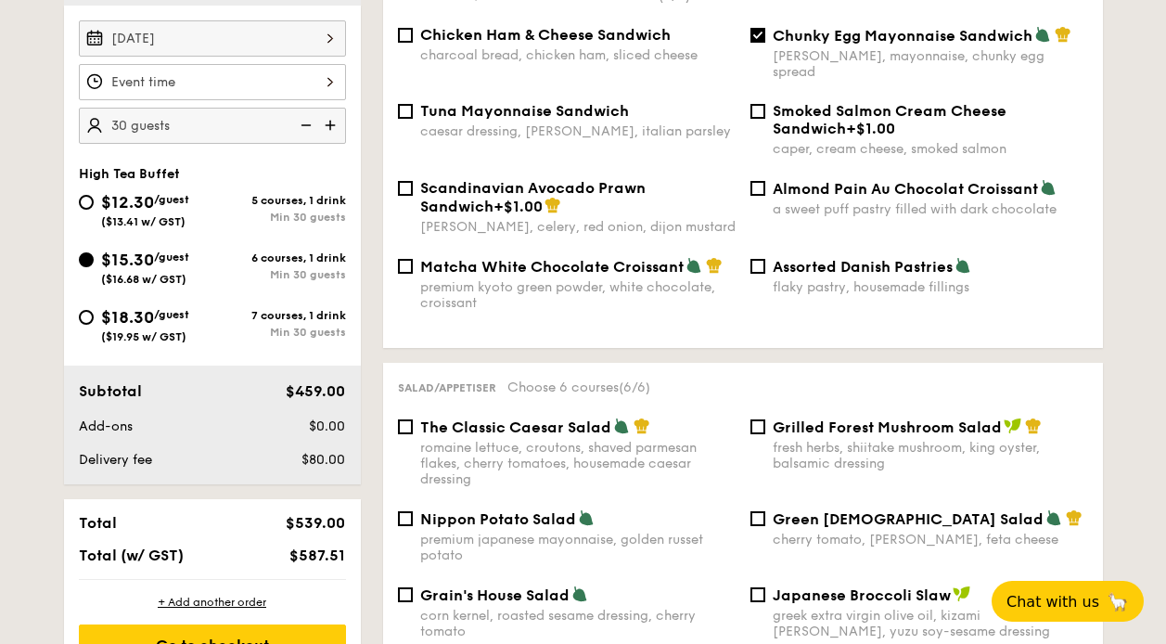
click at [311, 71] on input "$12.30 /guest ($13.41 w/ GST)" at bounding box center [212, 82] width 267 height 36
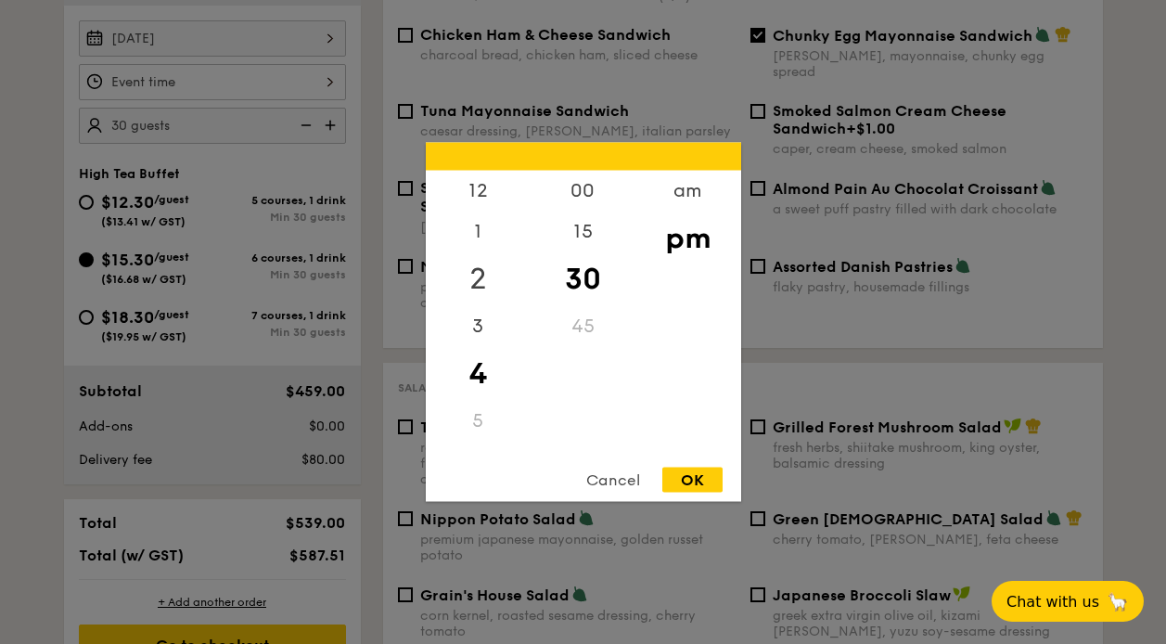
drag, startPoint x: 481, startPoint y: 284, endPoint x: 482, endPoint y: 274, distance: 10.4
click at [482, 274] on div "2" at bounding box center [478, 279] width 105 height 54
drag, startPoint x: 495, startPoint y: 234, endPoint x: 488, endPoint y: 224, distance: 11.9
click at [488, 224] on div "1" at bounding box center [478, 238] width 105 height 54
click at [686, 480] on div "OK" at bounding box center [692, 480] width 60 height 25
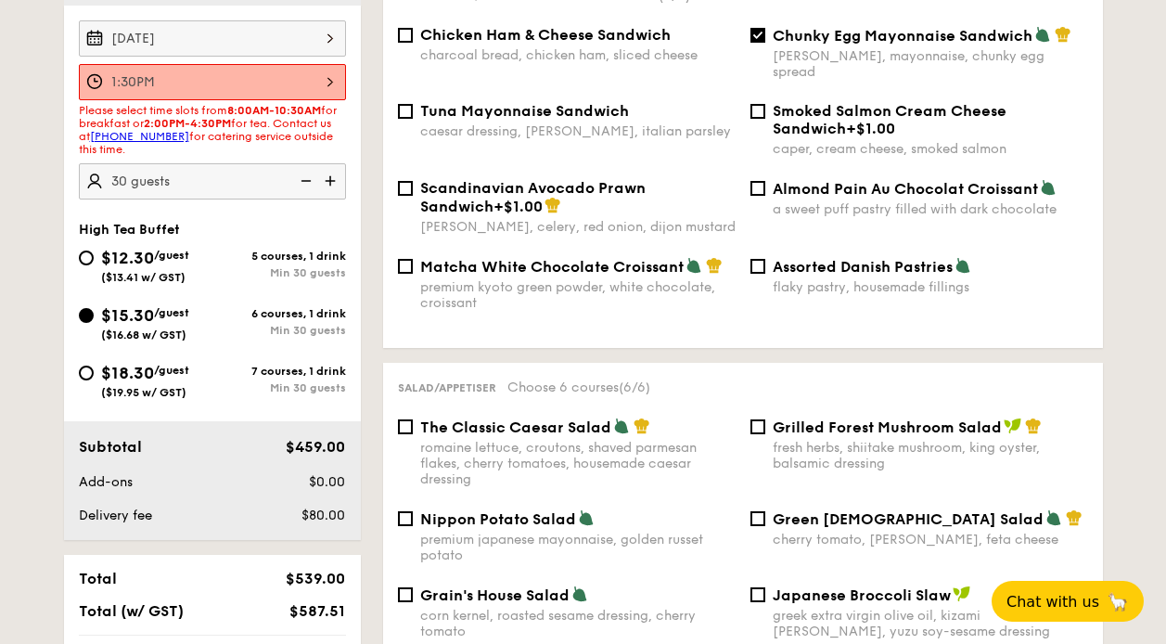
click at [250, 74] on input "1:30PM" at bounding box center [212, 82] width 267 height 36
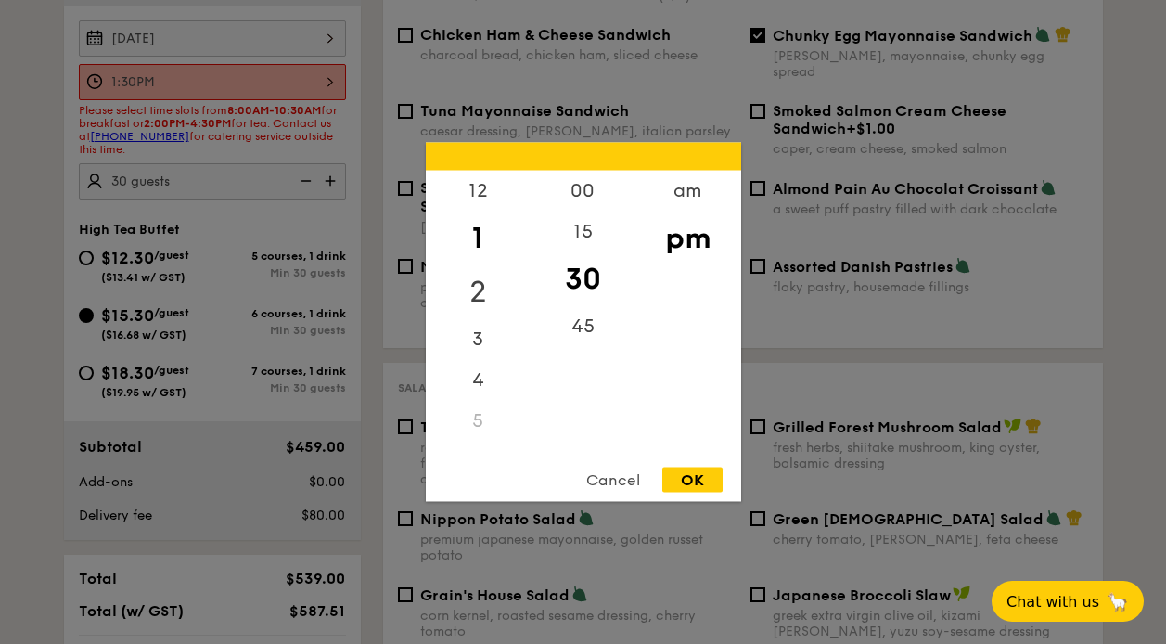
click at [499, 280] on div "2" at bounding box center [478, 292] width 105 height 54
click at [581, 199] on div "00" at bounding box center [583, 198] width 105 height 54
click at [694, 477] on div "OK" at bounding box center [692, 480] width 60 height 25
type input "2:00PM"
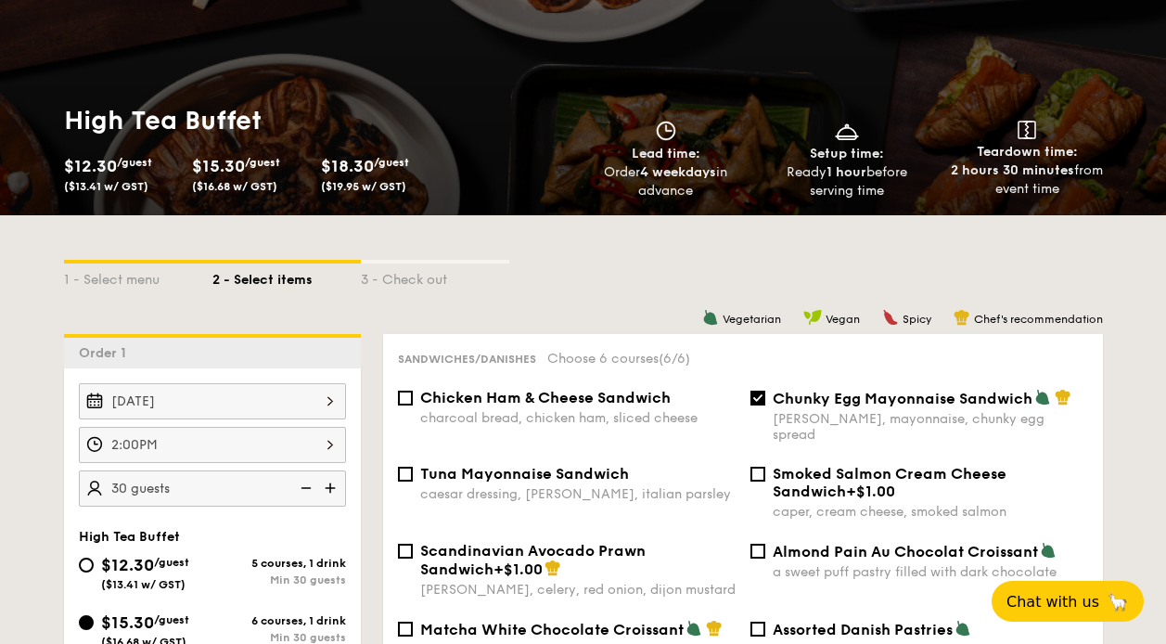
scroll to position [184, 0]
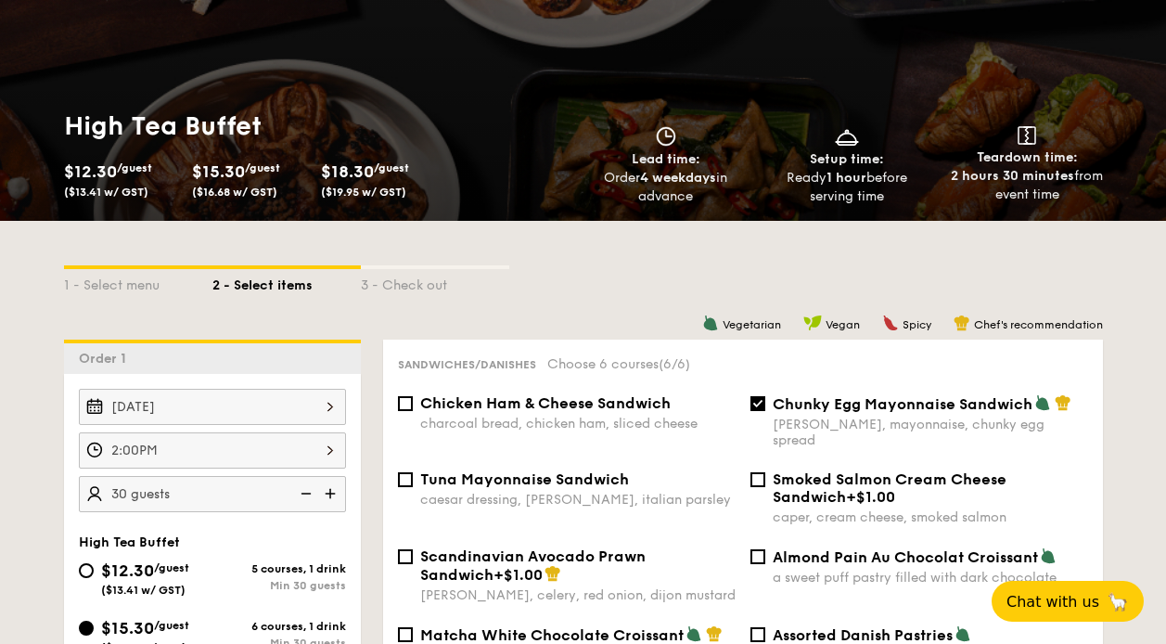
drag, startPoint x: 826, startPoint y: 176, endPoint x: 916, endPoint y: 199, distance: 92.7
click at [916, 199] on div "Ready 1 hour before serving time" at bounding box center [846, 187] width 166 height 37
click at [972, 177] on strong "2 hours 30 minutes" at bounding box center [1012, 176] width 123 height 16
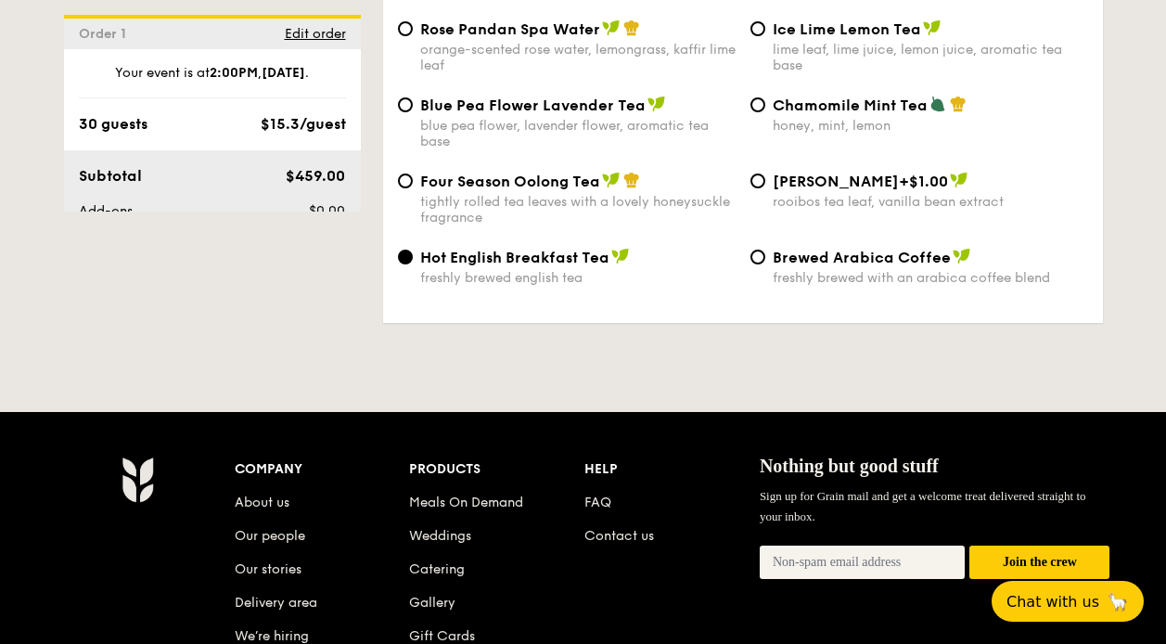
scroll to position [3036, 0]
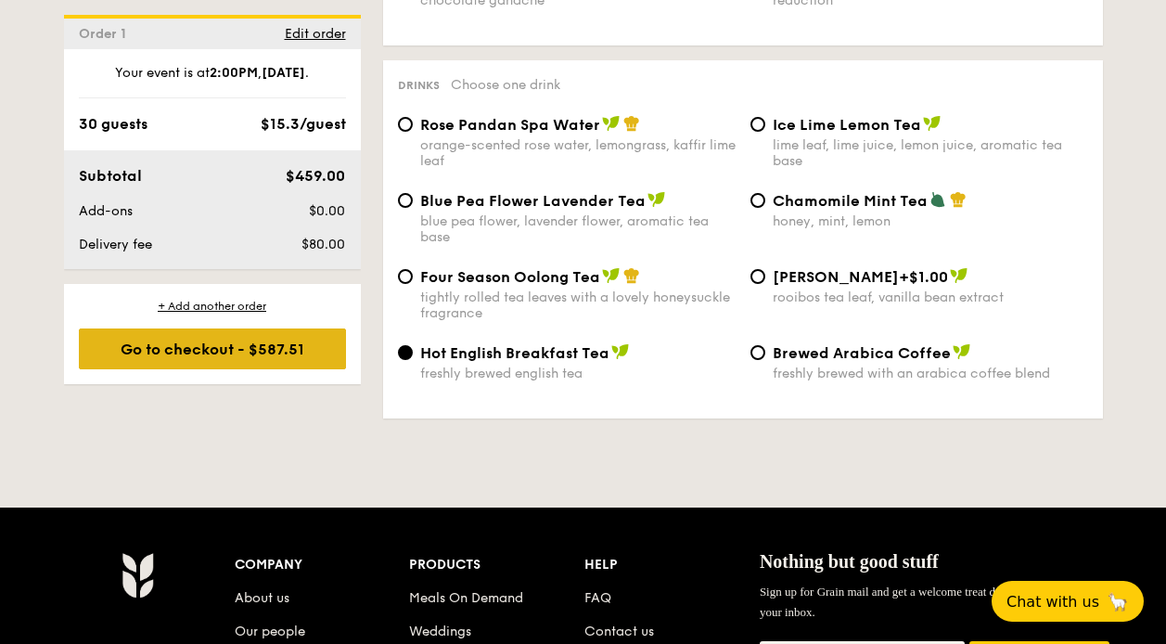
click at [265, 345] on div "Go to checkout - $587.51" at bounding box center [212, 348] width 267 height 41
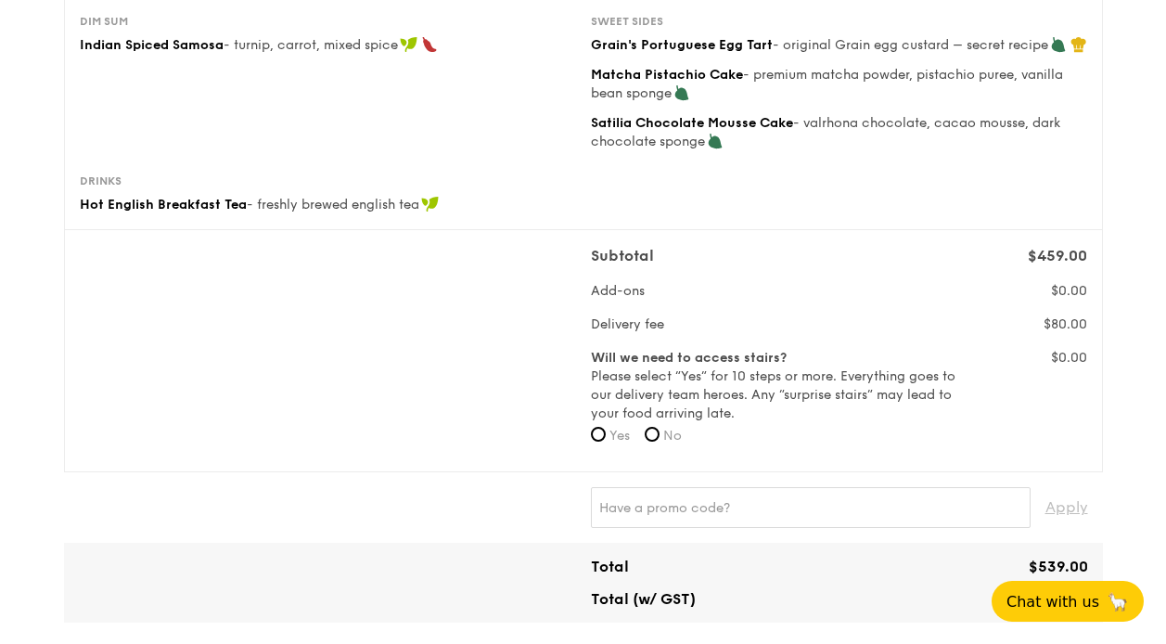
scroll to position [372, 0]
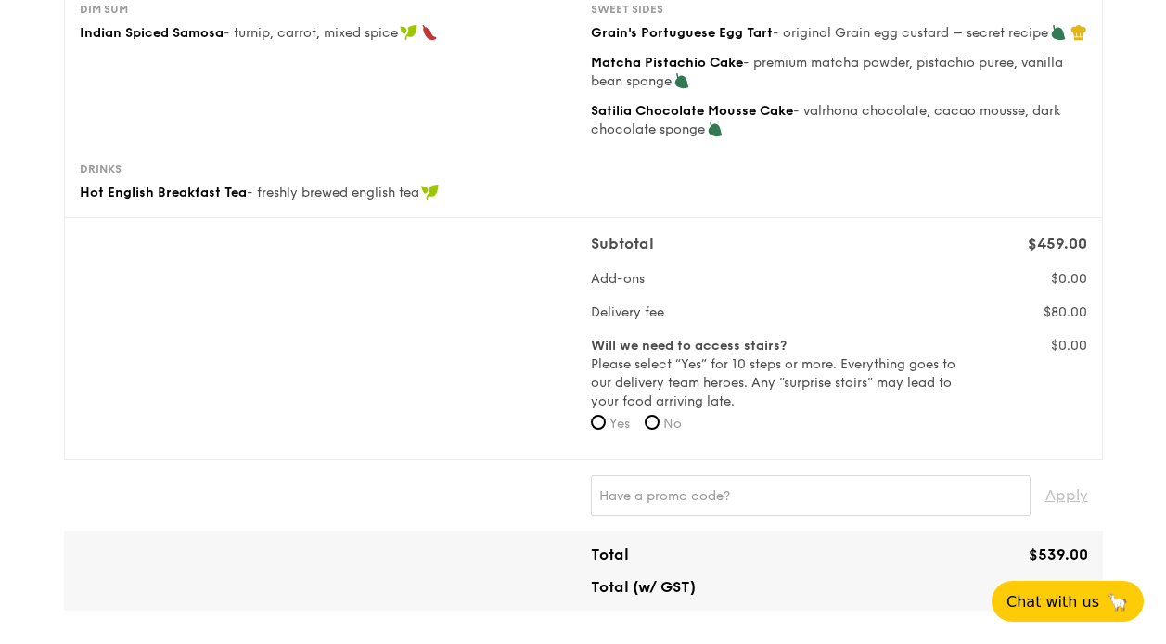
click at [665, 426] on label "No" at bounding box center [663, 424] width 37 height 19
click at [660, 426] on input "No" at bounding box center [652, 422] width 15 height 15
radio input "true"
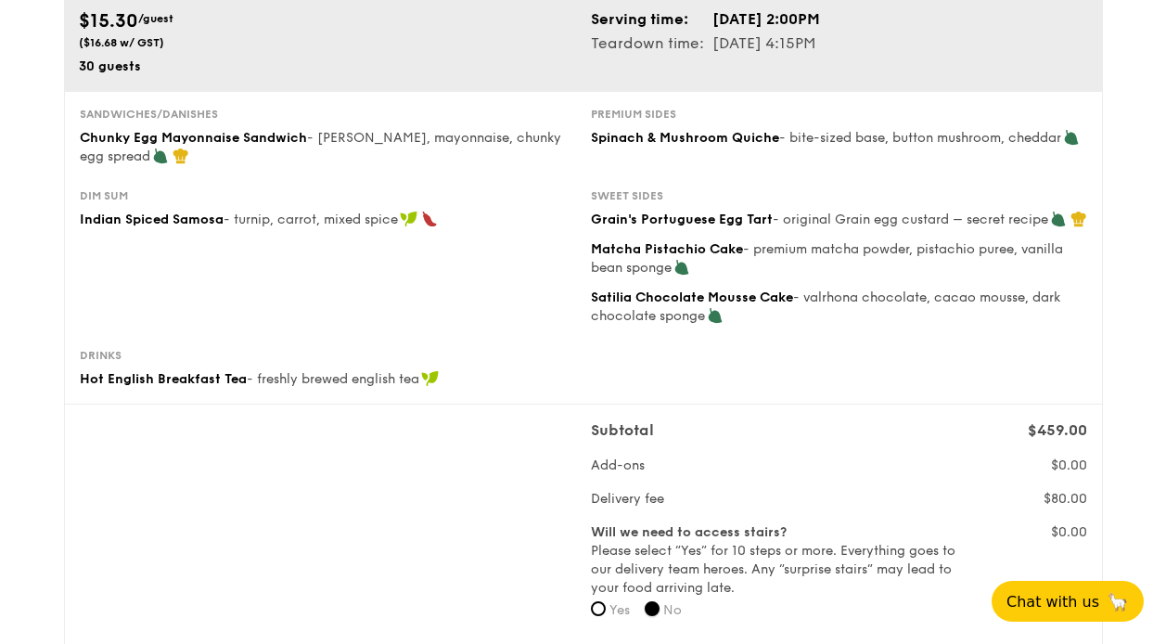
scroll to position [93, 0]
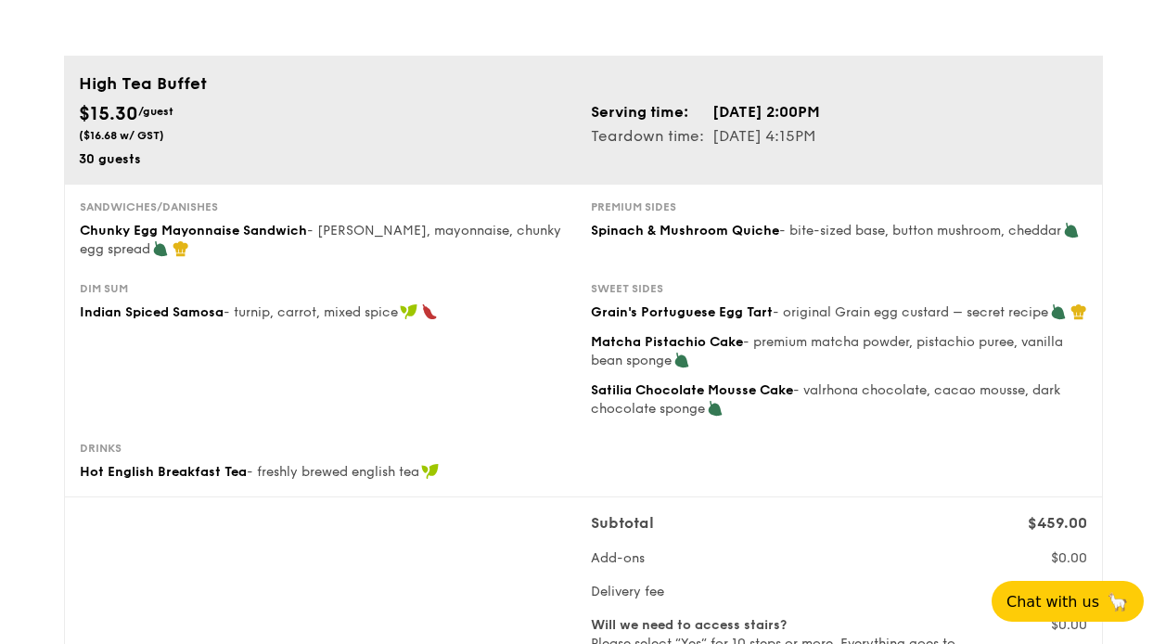
click at [388, 599] on div "Subtotal $459.00 Add-ons $0.00 Delivery fee $80.00 Will we need to access stair…" at bounding box center [583, 617] width 1022 height 211
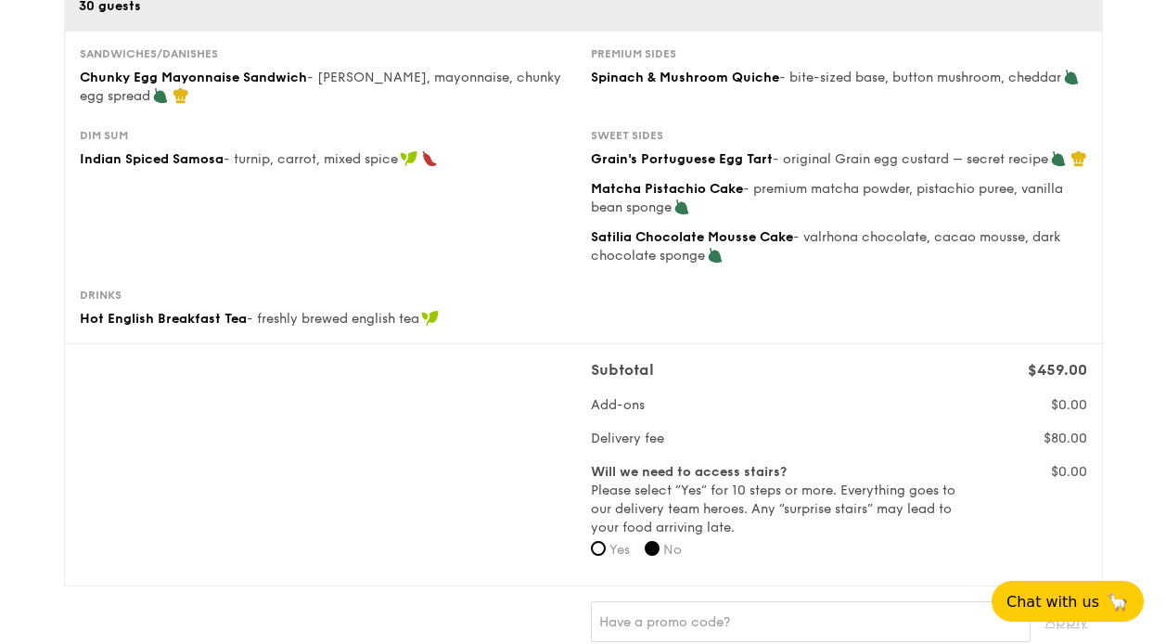
scroll to position [278, 0]
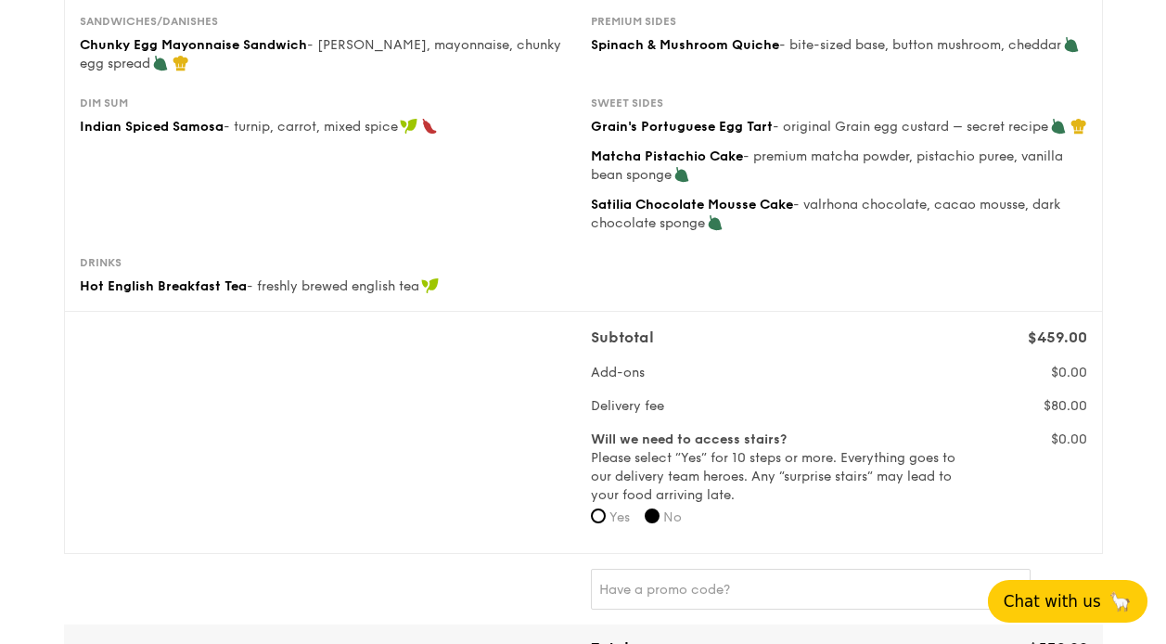
click at [1031, 597] on span "Chat with us" at bounding box center [1052, 601] width 97 height 19
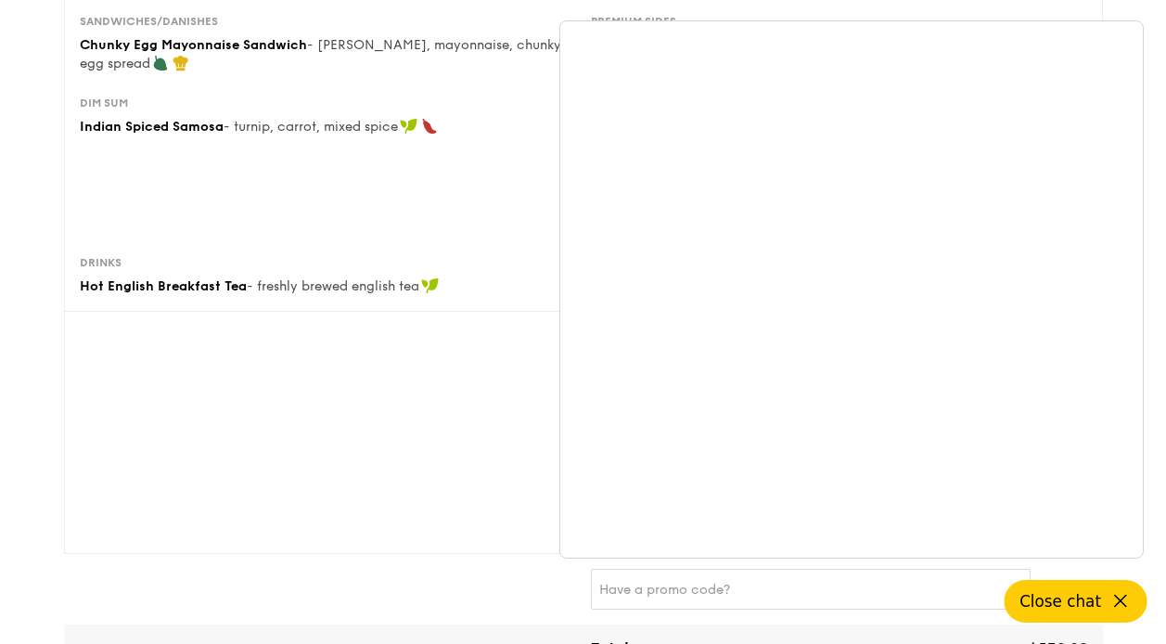
scroll to position [0, 0]
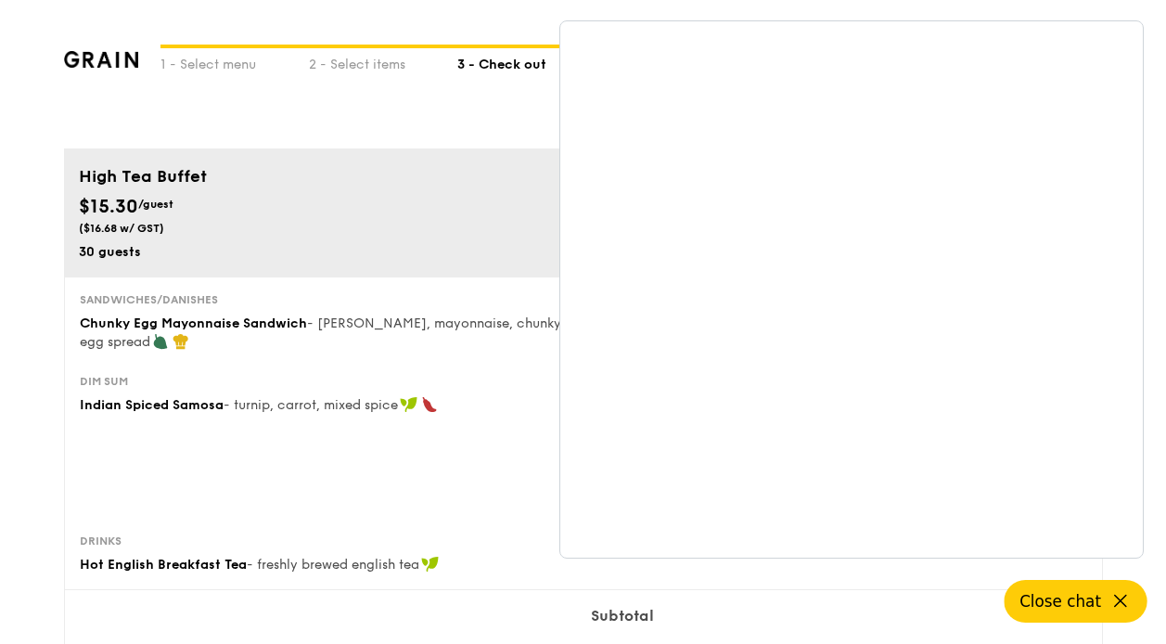
click at [440, 154] on div "High Tea Buffet $15.30 /guest ($16.68 w/ GST) 30 guests Serving time: Sep 05, 2…" at bounding box center [583, 212] width 1039 height 128
click at [467, 109] on div "1 - Select menu 2 - Select items 3 - Check out" at bounding box center [583, 74] width 1039 height 148
click at [1033, 596] on span "Close chat" at bounding box center [1060, 601] width 82 height 19
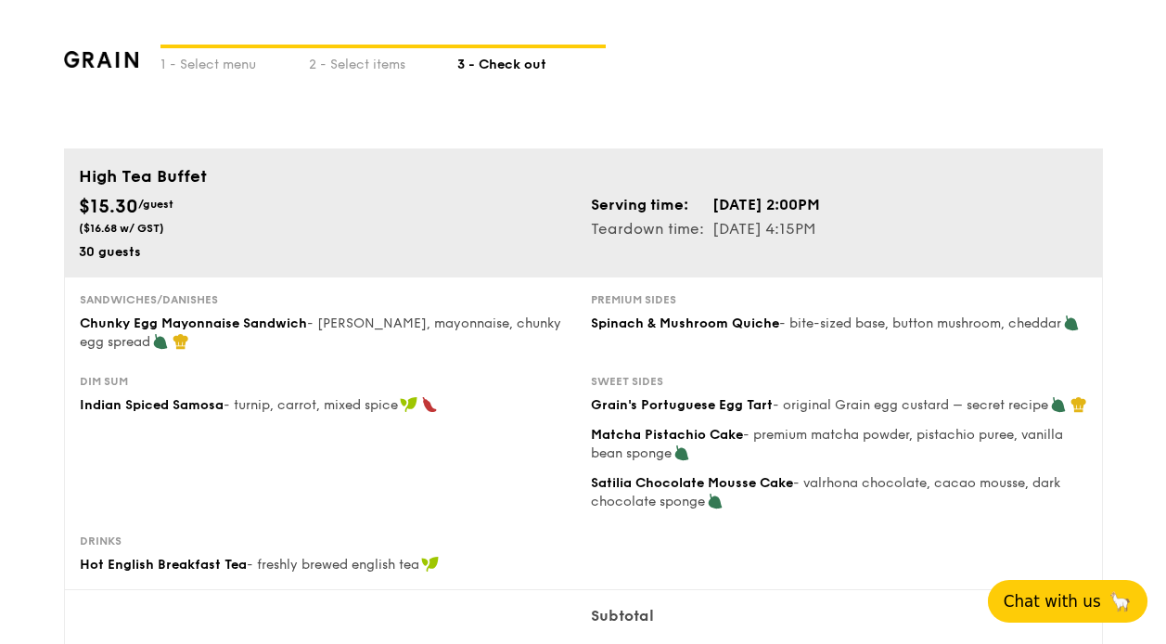
click at [110, 55] on img at bounding box center [101, 59] width 75 height 17
